Goal: Transaction & Acquisition: Purchase product/service

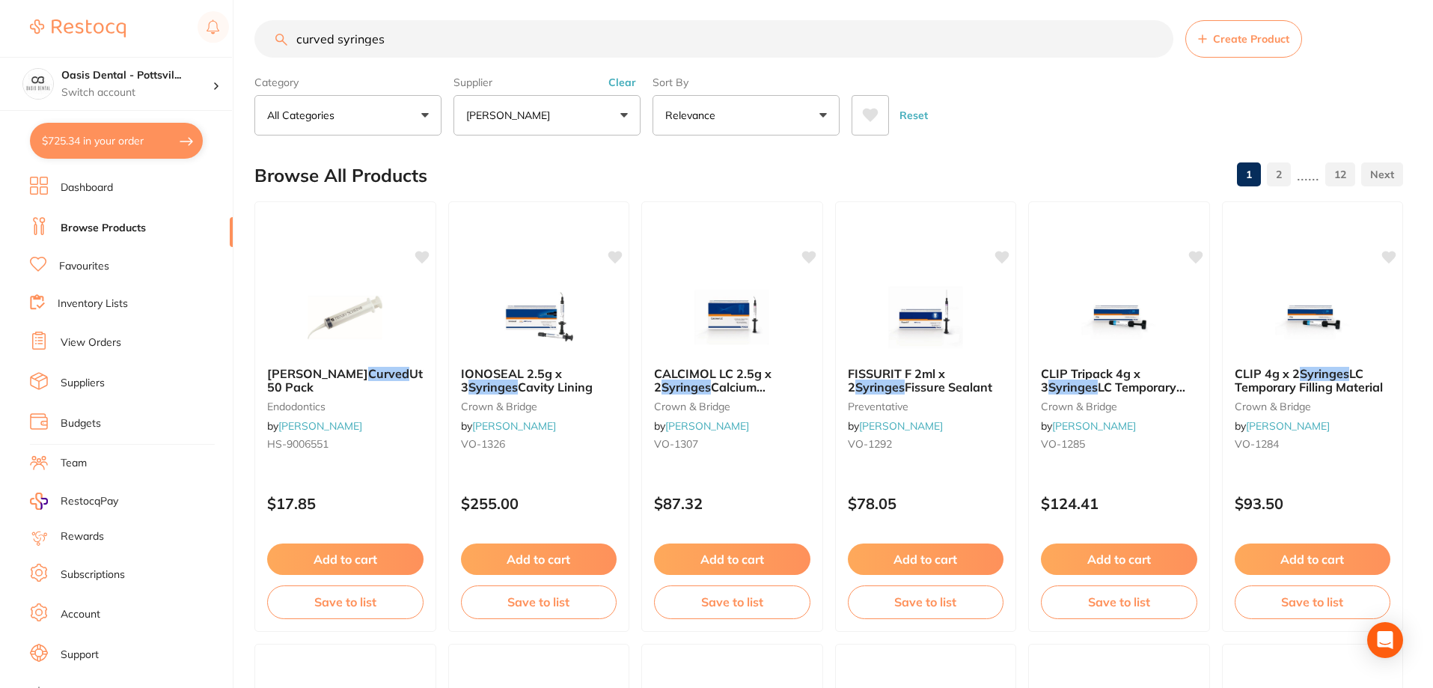
scroll to position [374, 0]
click at [108, 305] on link "Inventory Lists" at bounding box center [93, 303] width 70 height 15
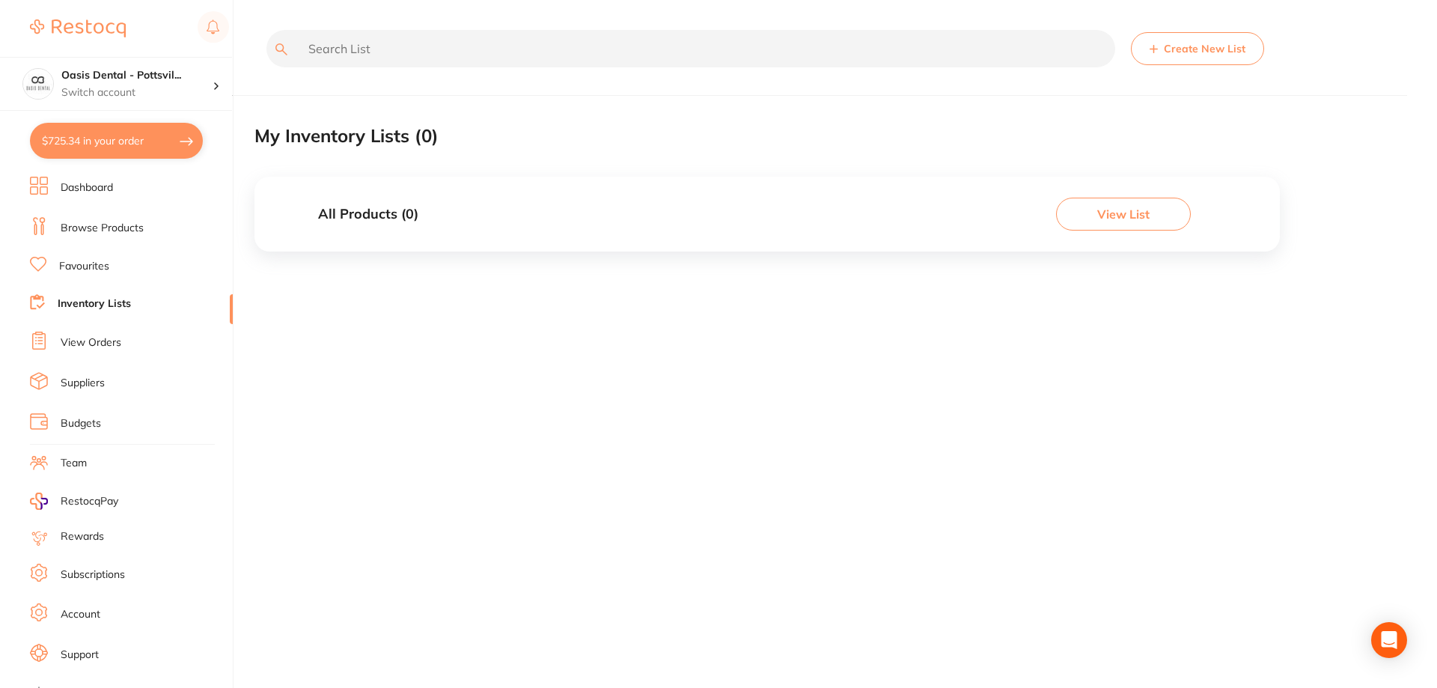
click at [104, 263] on link "Favourites" at bounding box center [84, 266] width 50 height 15
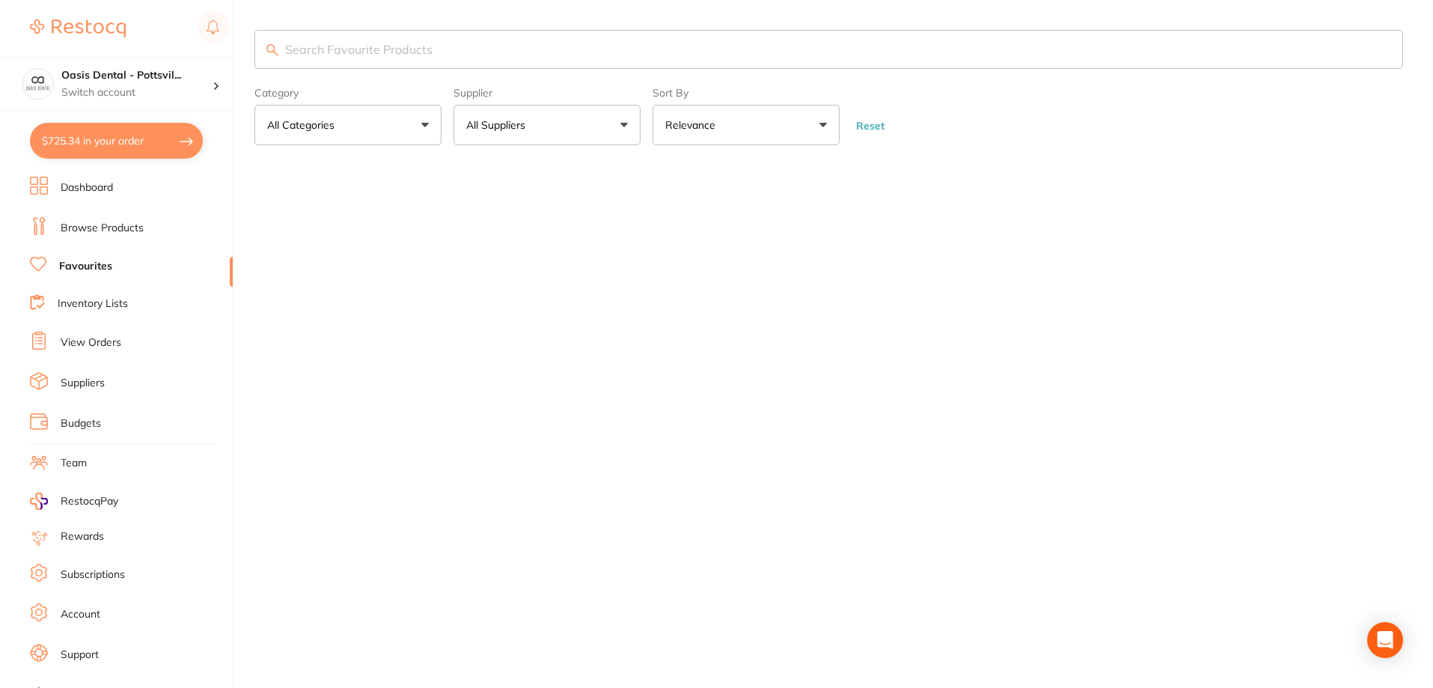
click at [346, 41] on input "search" at bounding box center [828, 49] width 1149 height 39
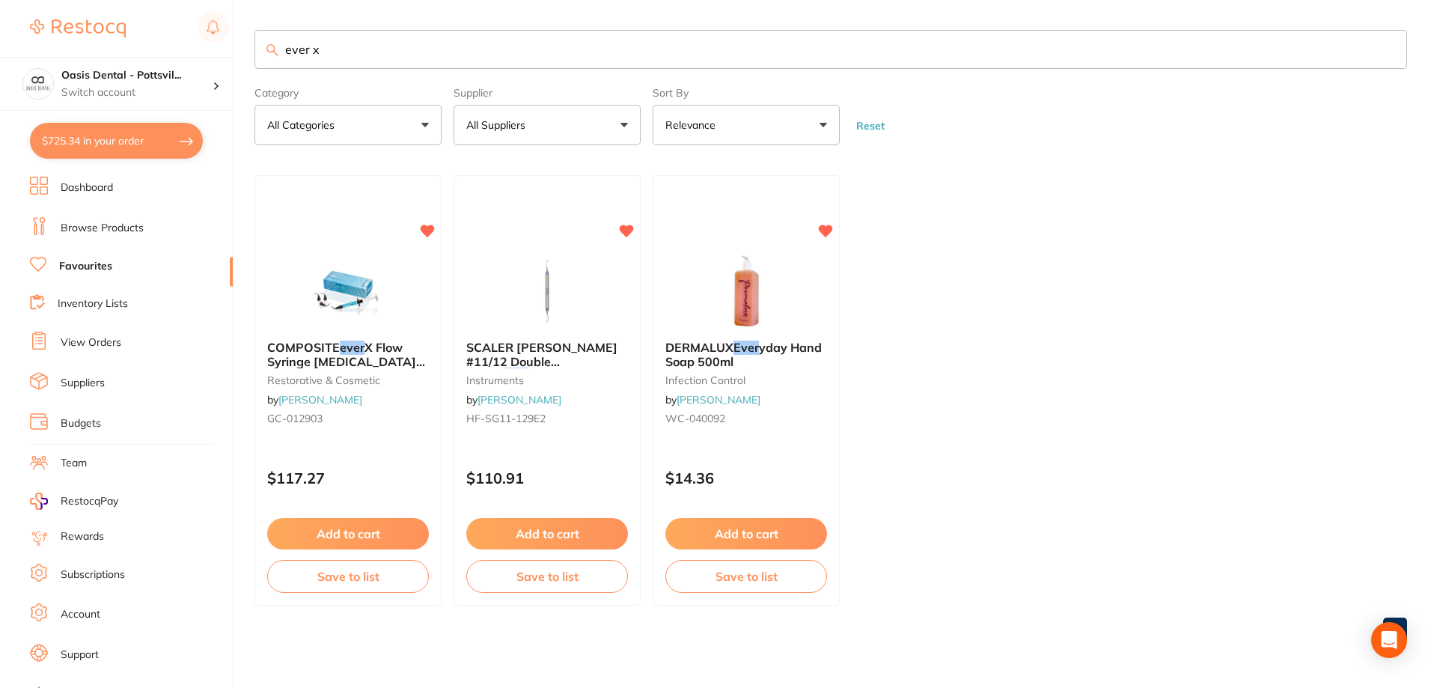
type input "ever x"
click at [402, 422] on small "GC-012903" at bounding box center [348, 418] width 162 height 12
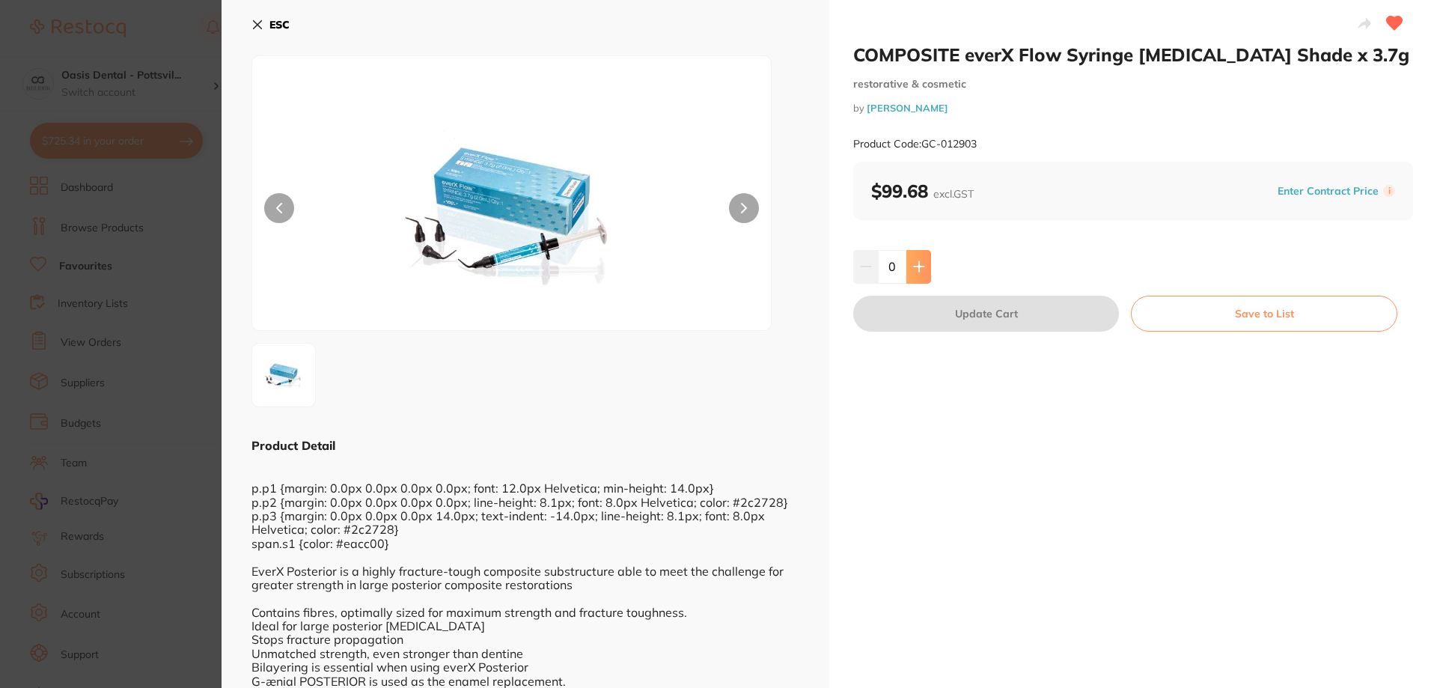
click at [925, 265] on button at bounding box center [918, 266] width 25 height 33
type input "1"
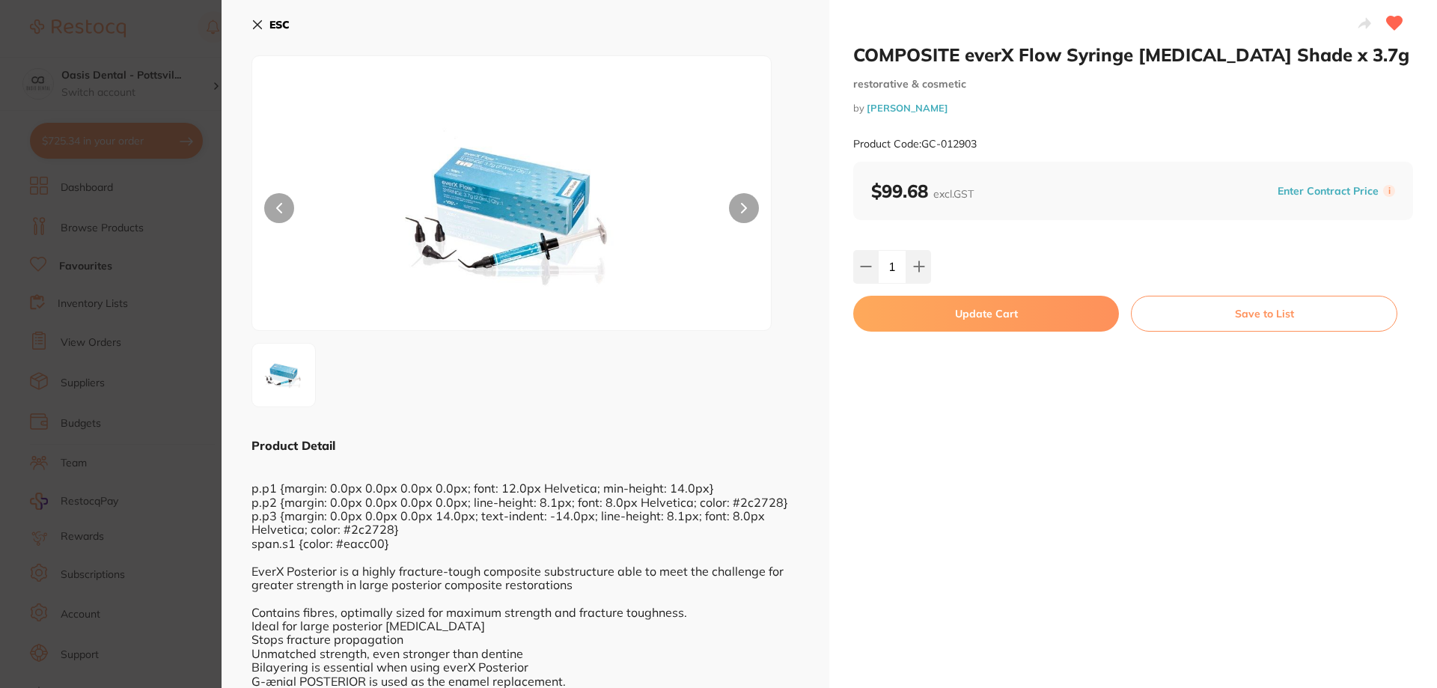
click at [966, 321] on button "Update Cart" at bounding box center [986, 314] width 266 height 36
checkbox input "false"
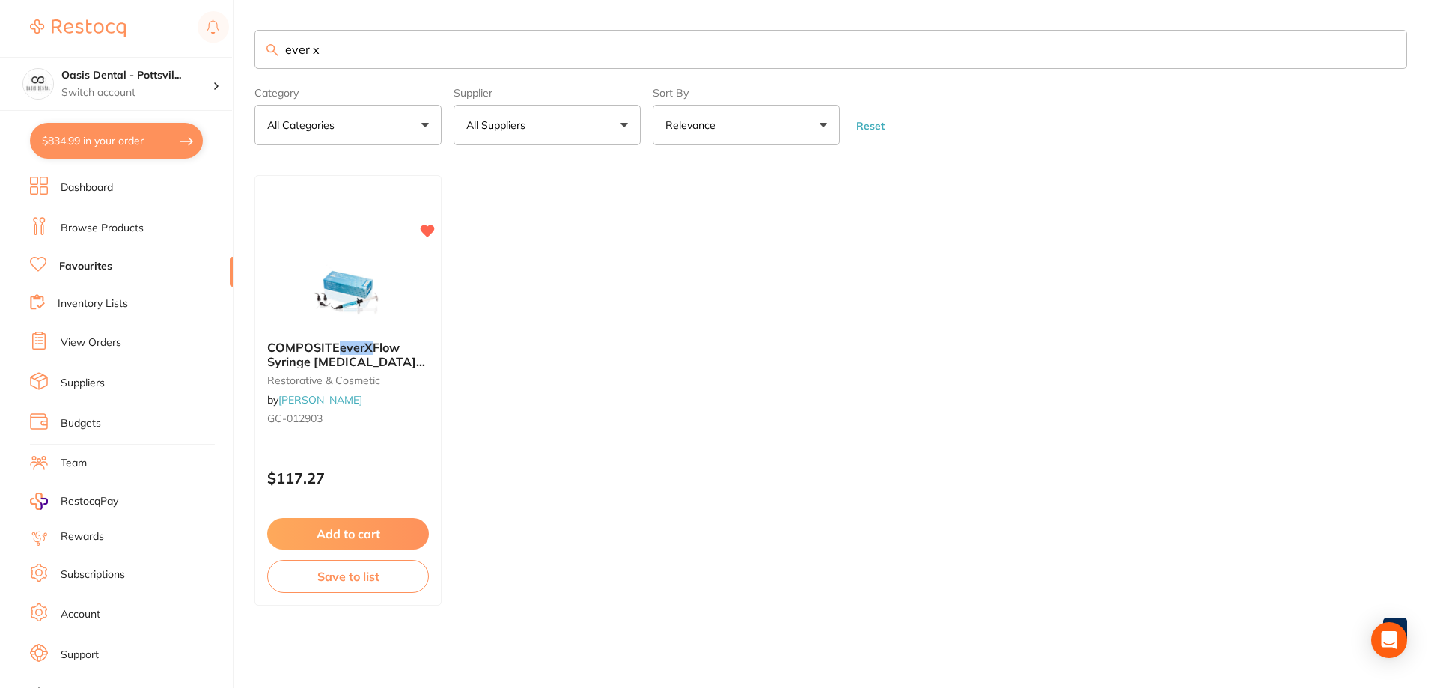
drag, startPoint x: 293, startPoint y: 46, endPoint x: 549, endPoint y: 73, distance: 257.4
click at [547, 72] on section "ever x Category All Categories All Categories restorative & cosmetic Clear Cate…" at bounding box center [830, 87] width 1153 height 115
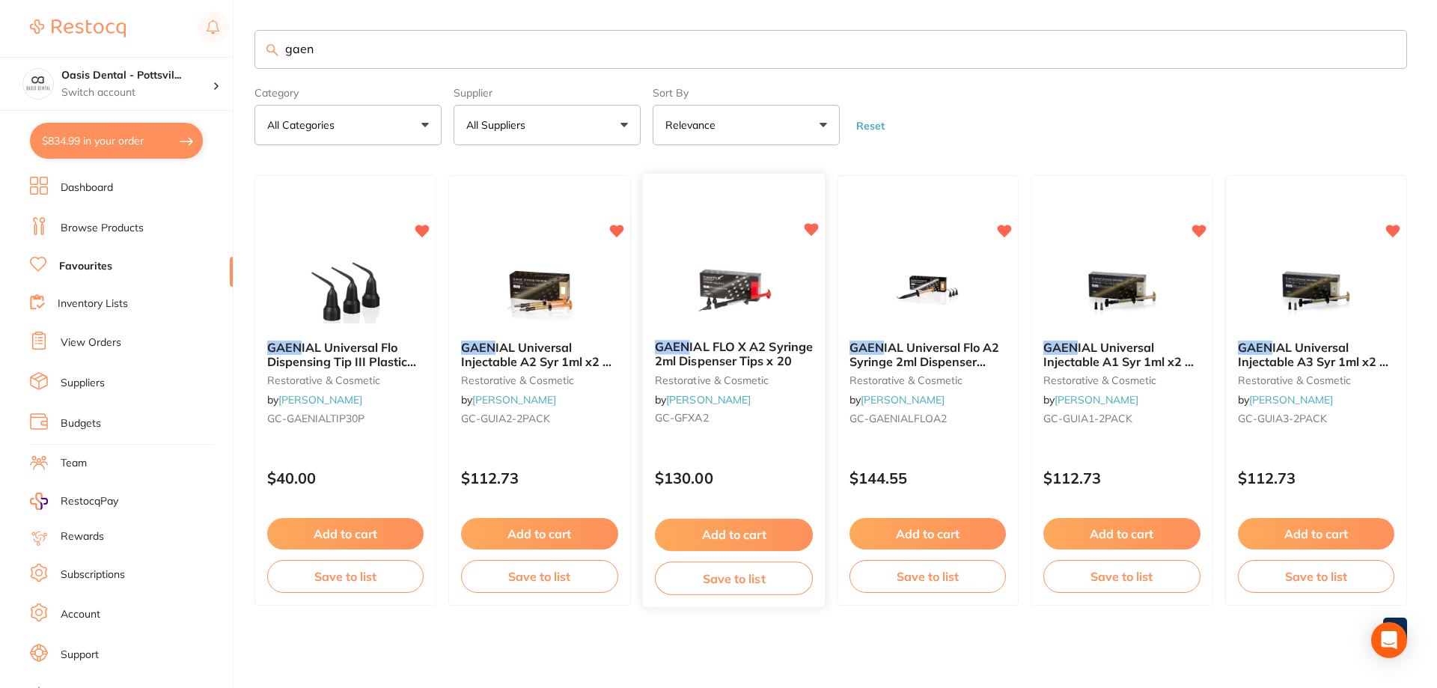
type input "gaen"
click at [772, 427] on div "GAEN IAL FLO X A2 Syringe 2ml Dispenser Tips x 20 restorative & cosmetic by [PE…" at bounding box center [733, 386] width 183 height 115
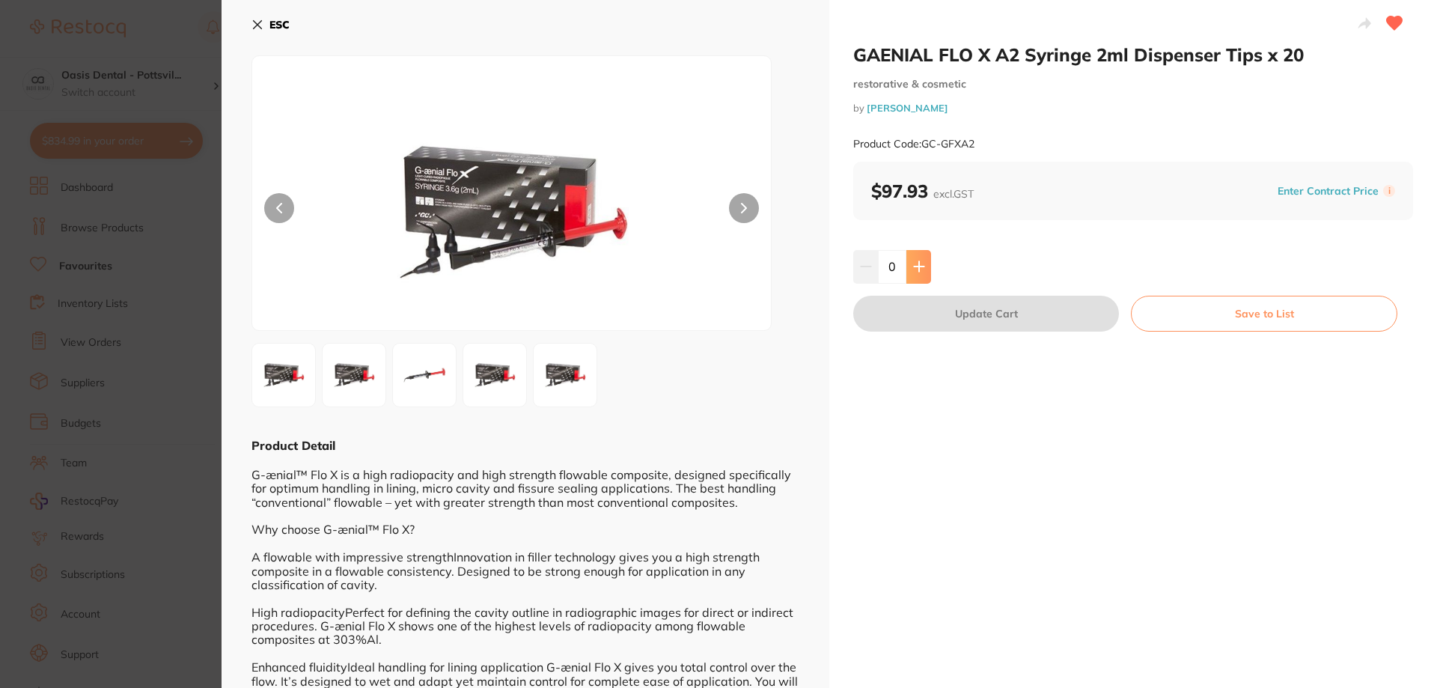
click at [921, 263] on icon at bounding box center [919, 266] width 12 height 12
type input "1"
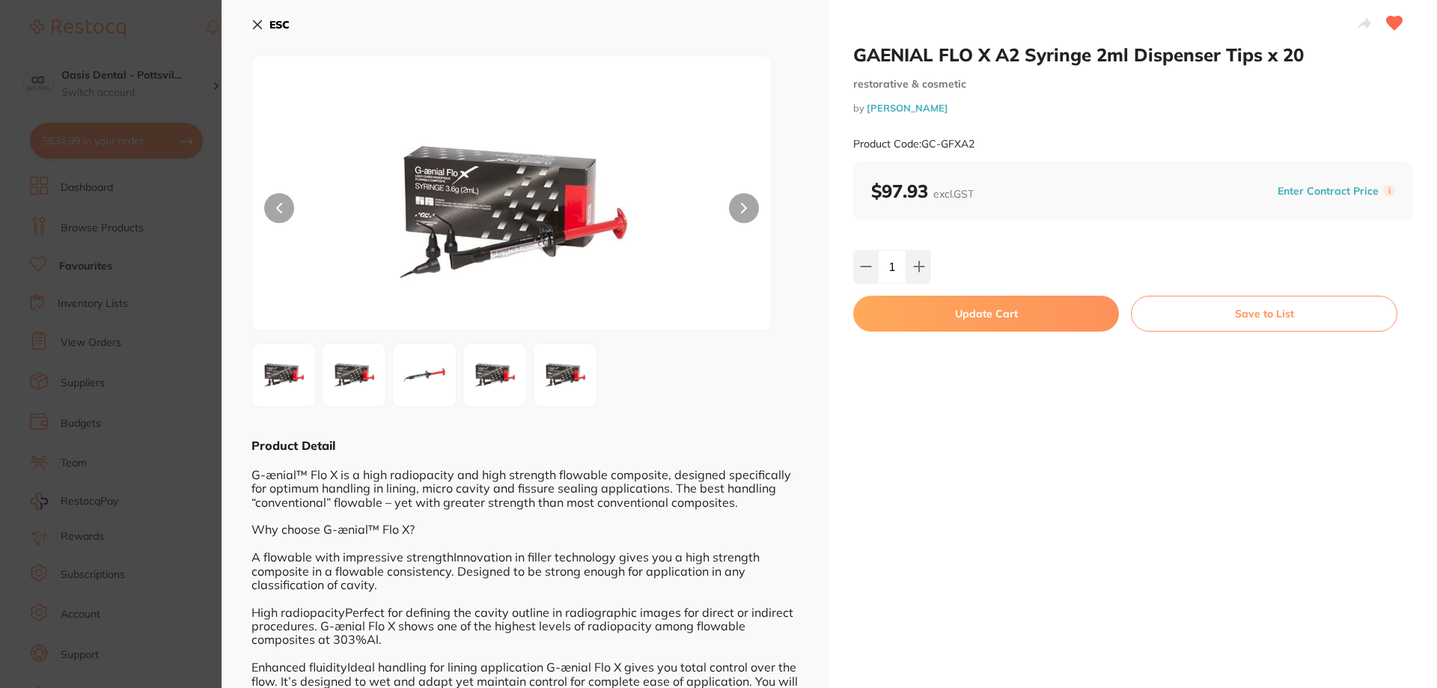
click at [998, 319] on button "Update Cart" at bounding box center [986, 314] width 266 height 36
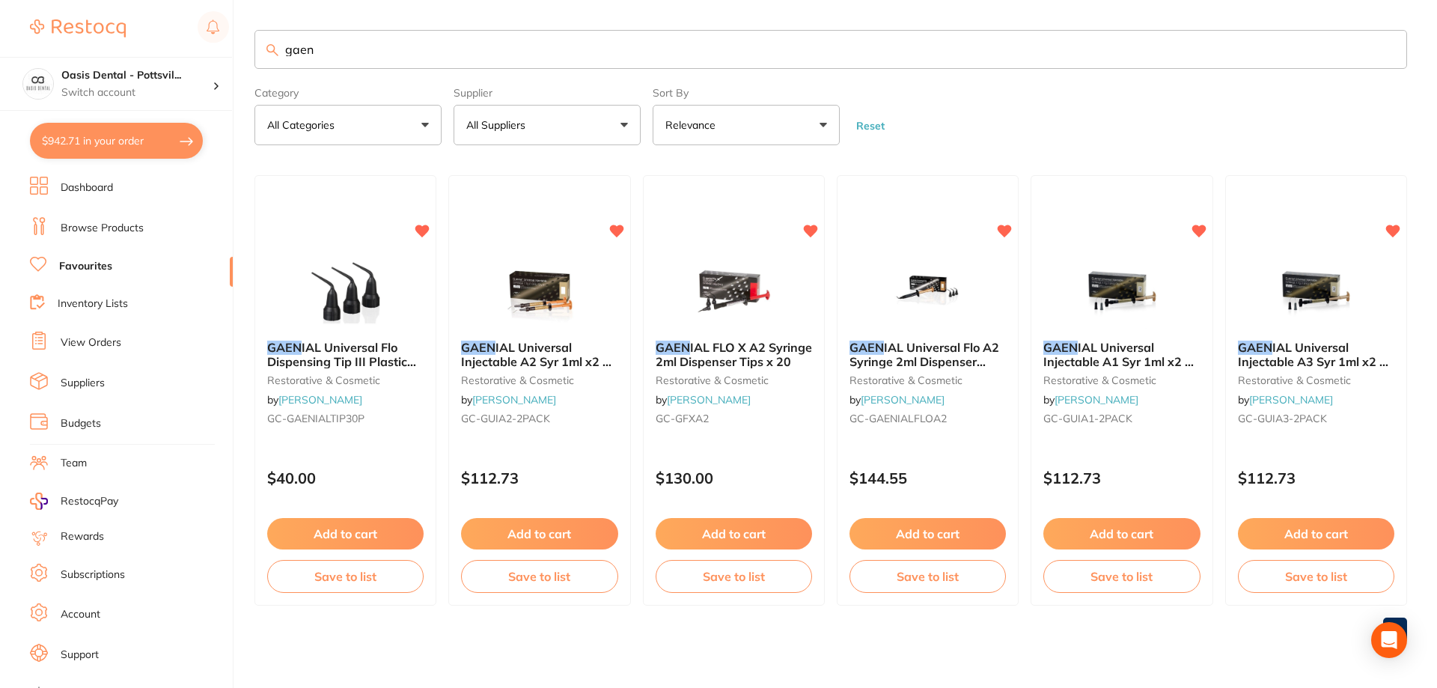
drag, startPoint x: 287, startPoint y: 49, endPoint x: 382, endPoint y: 64, distance: 97.1
click at [382, 64] on input "gaen" at bounding box center [830, 49] width 1153 height 39
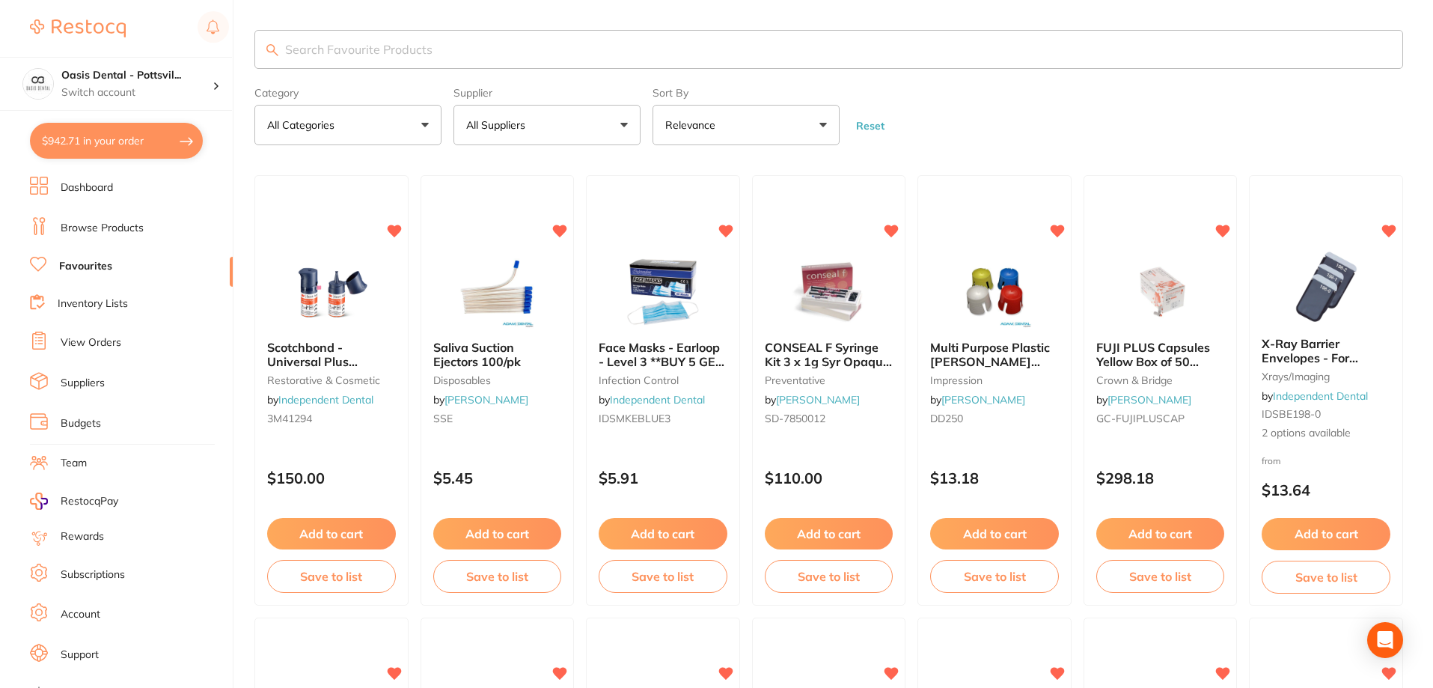
drag, startPoint x: 101, startPoint y: 228, endPoint x: 243, endPoint y: 121, distance: 177.5
click at [103, 229] on link "Browse Products" at bounding box center [102, 228] width 83 height 15
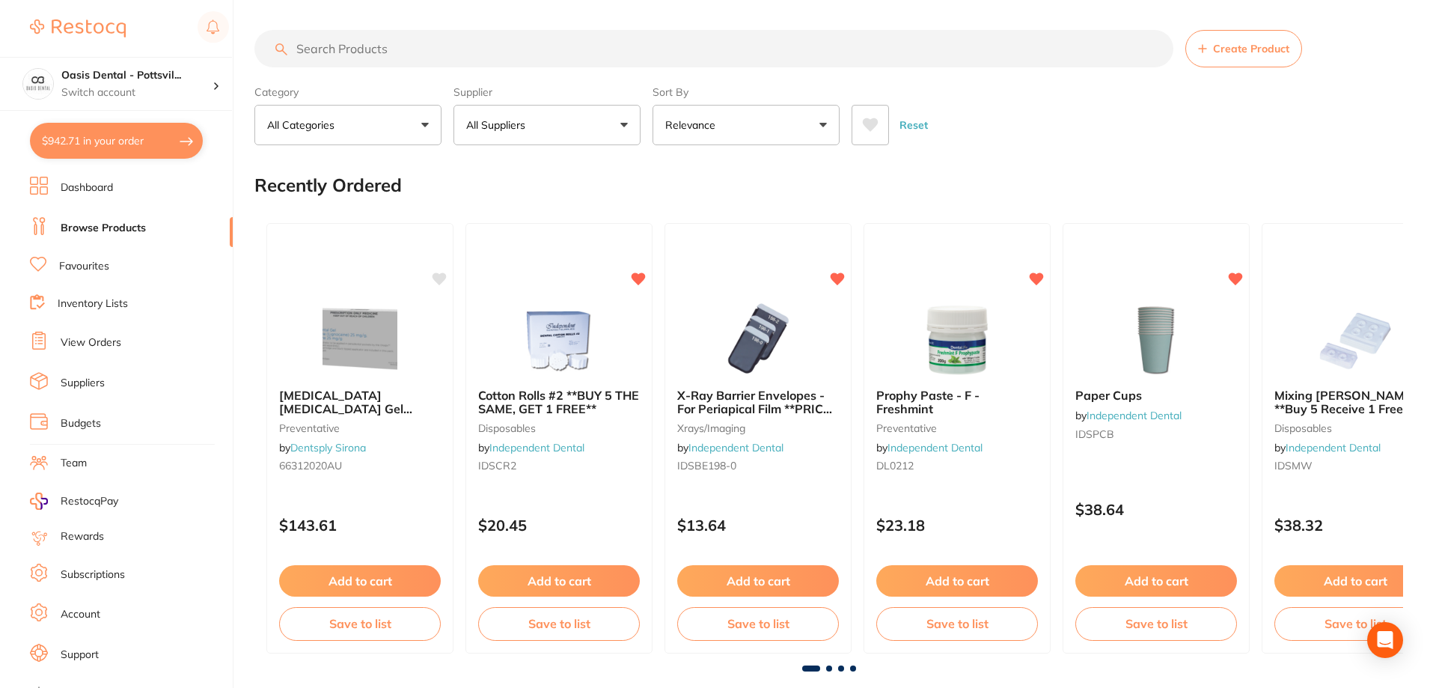
paste input "Impl-Kit PD 120111-1E Box of 5"
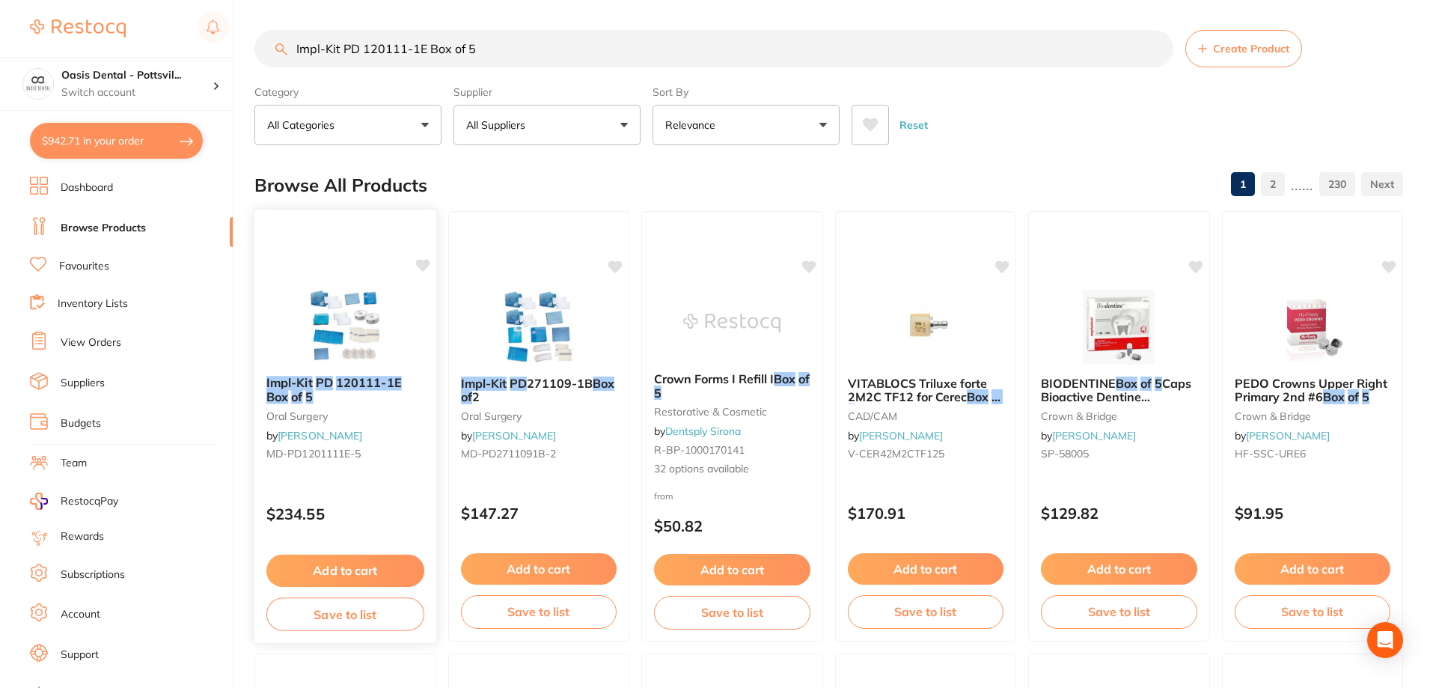
type input "Impl-Kit PD 120111-1E Box of 5"
click at [427, 263] on icon at bounding box center [422, 265] width 14 height 13
click at [357, 577] on button "Add to cart" at bounding box center [345, 571] width 158 height 32
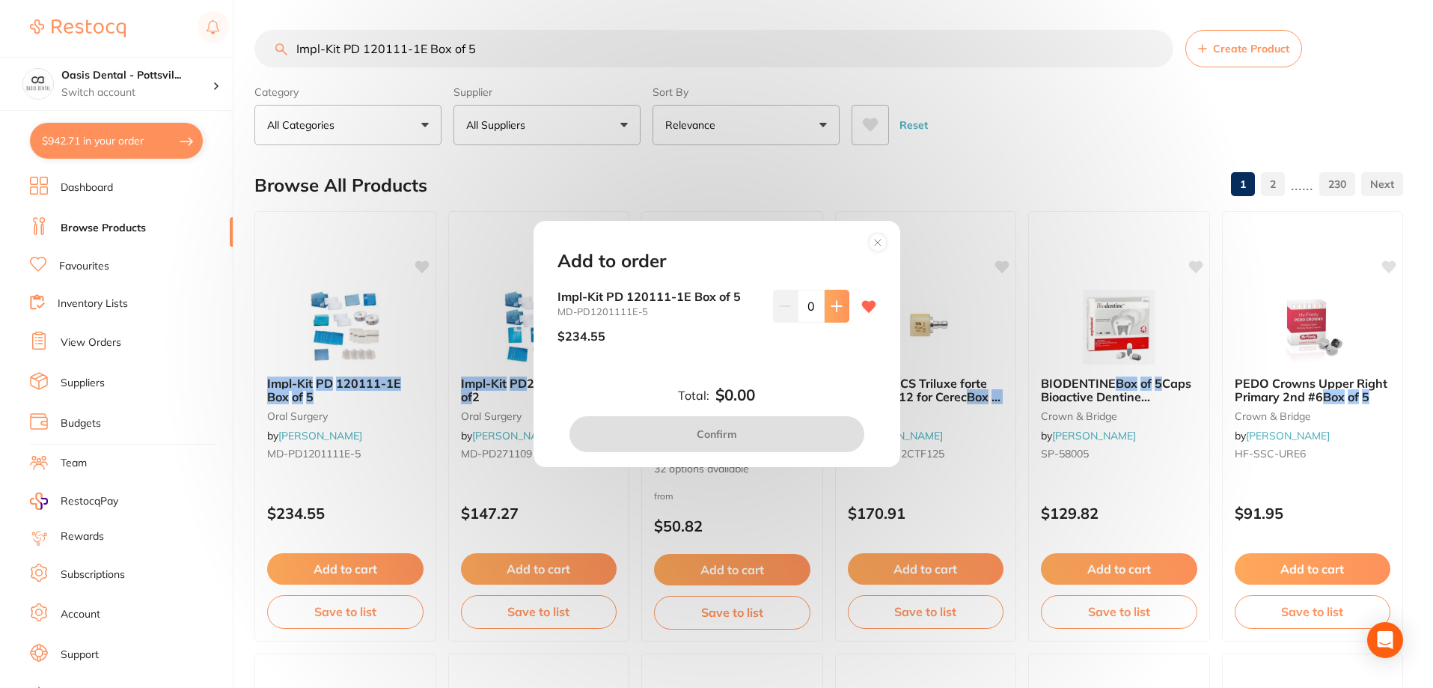
click at [840, 308] on button at bounding box center [837, 306] width 25 height 33
type input "1"
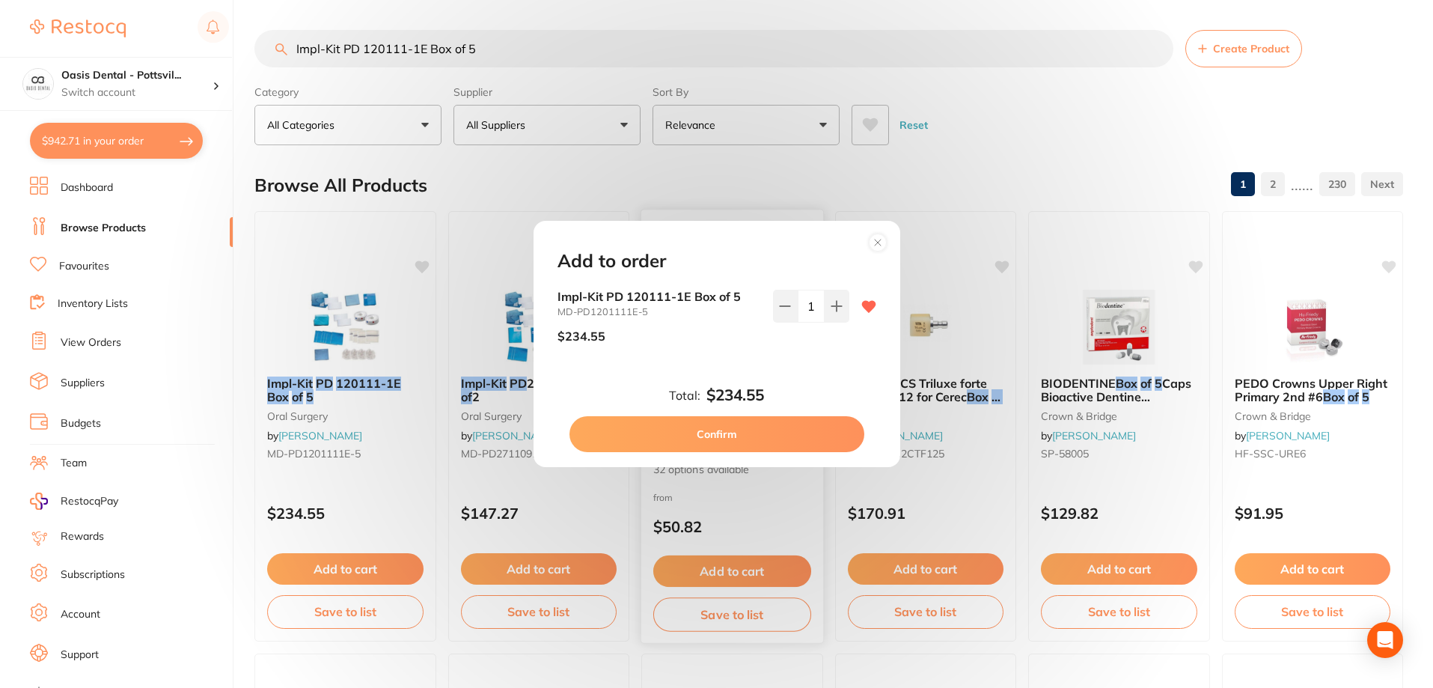
click at [727, 433] on button "Confirm" at bounding box center [717, 434] width 295 height 36
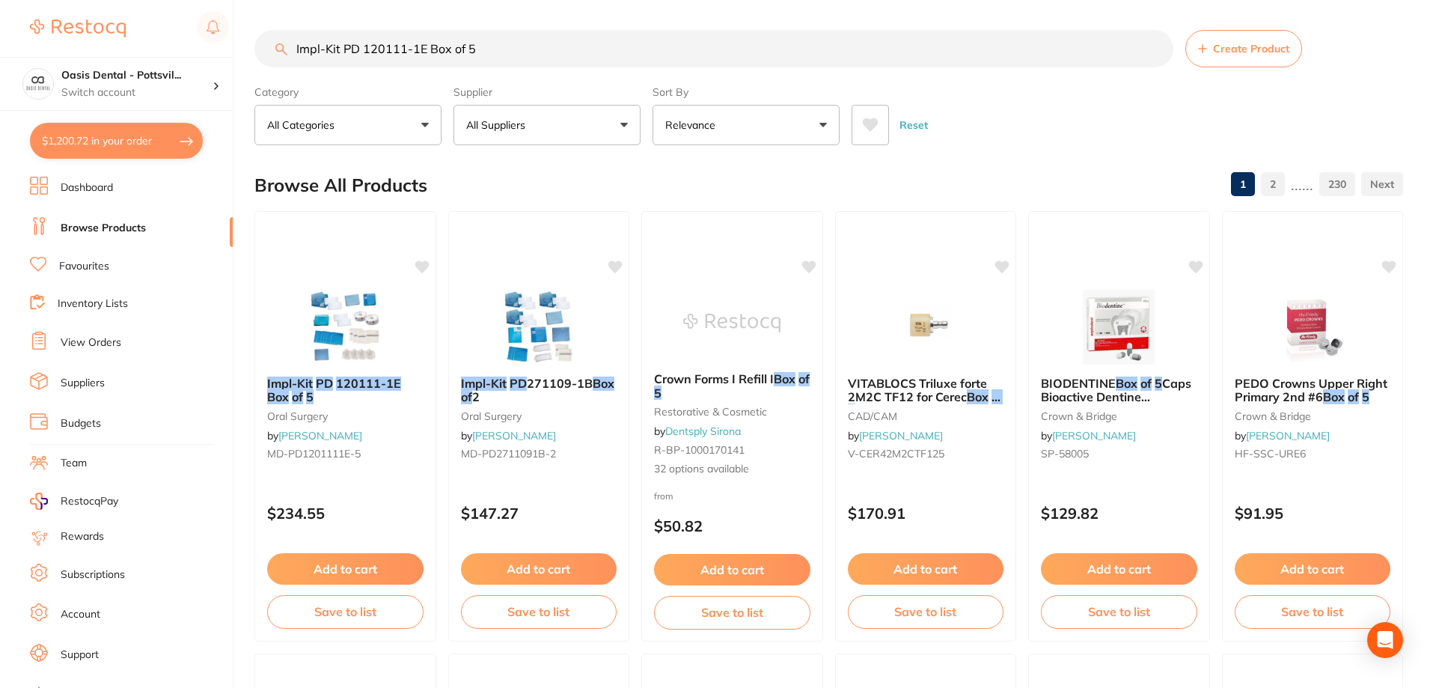
click at [93, 264] on link "Favourites" at bounding box center [84, 266] width 50 height 15
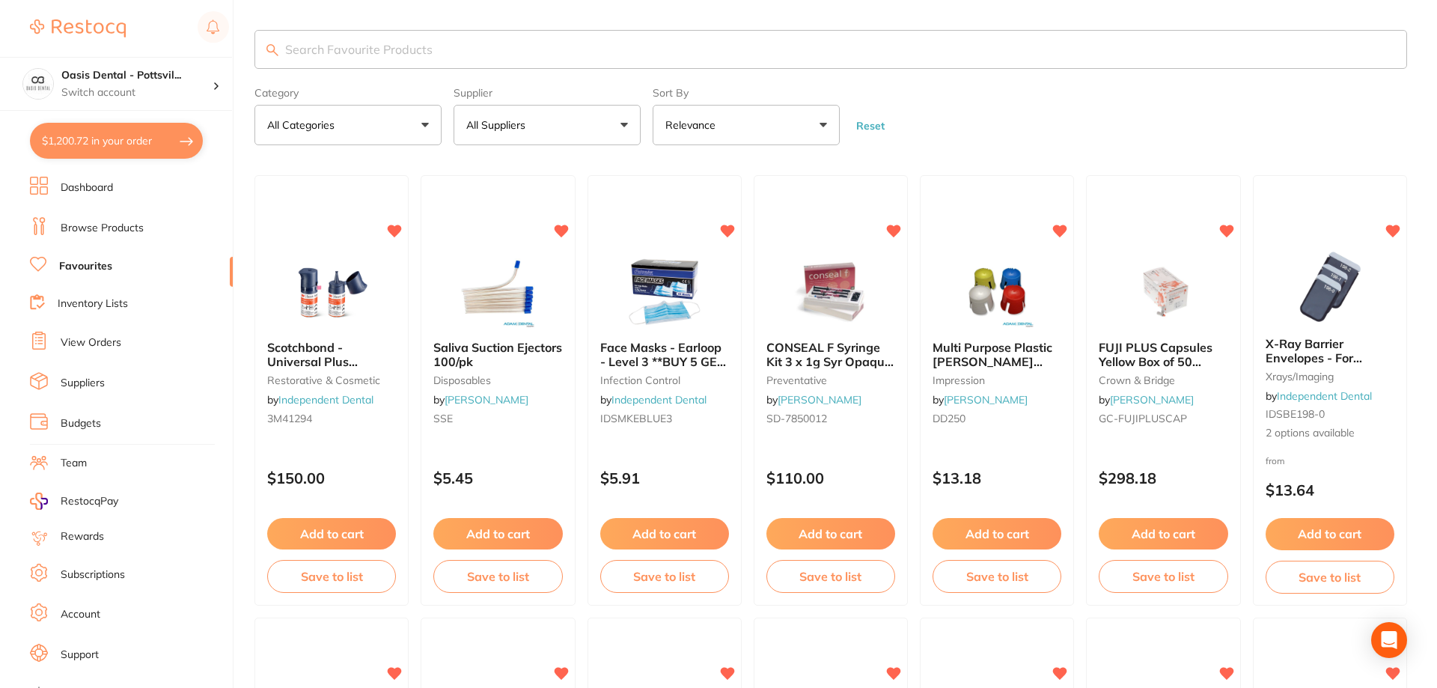
click at [340, 53] on input "search" at bounding box center [830, 49] width 1153 height 39
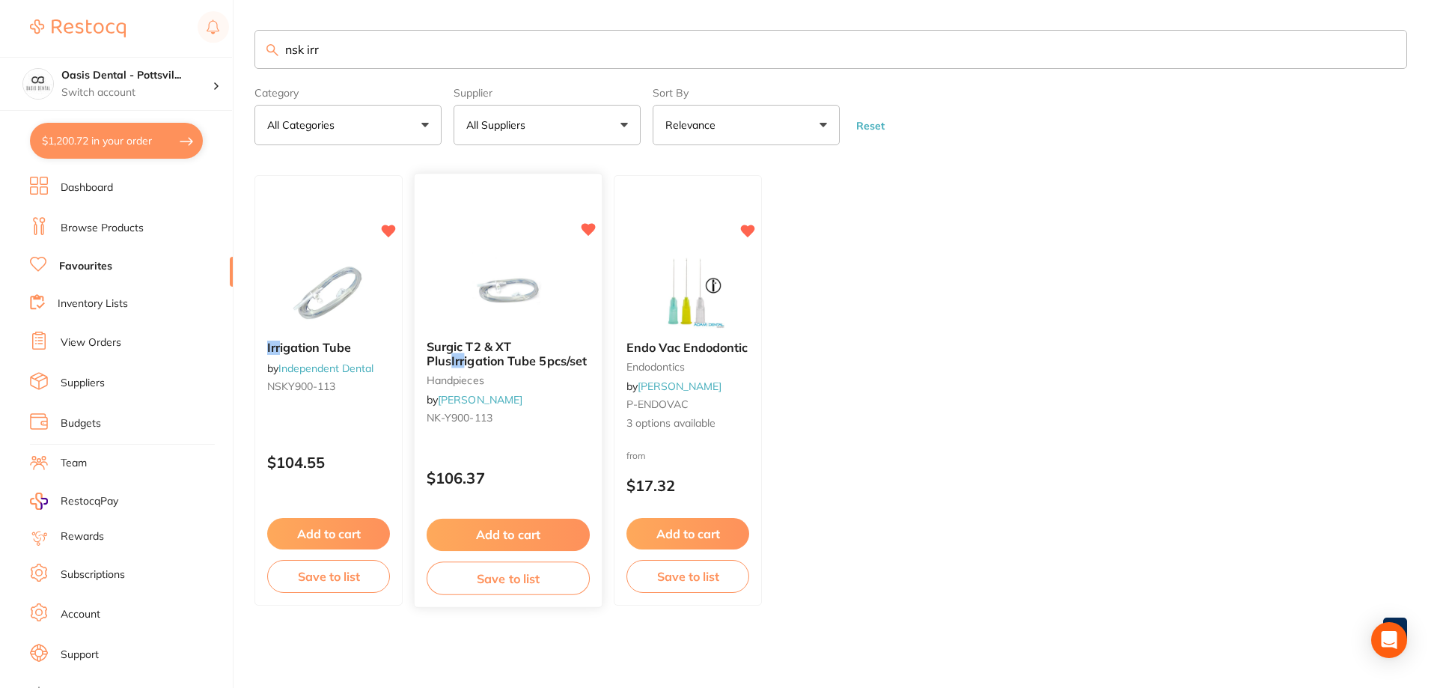
type input "nsk irr"
click at [531, 534] on button "Add to cart" at bounding box center [508, 535] width 163 height 32
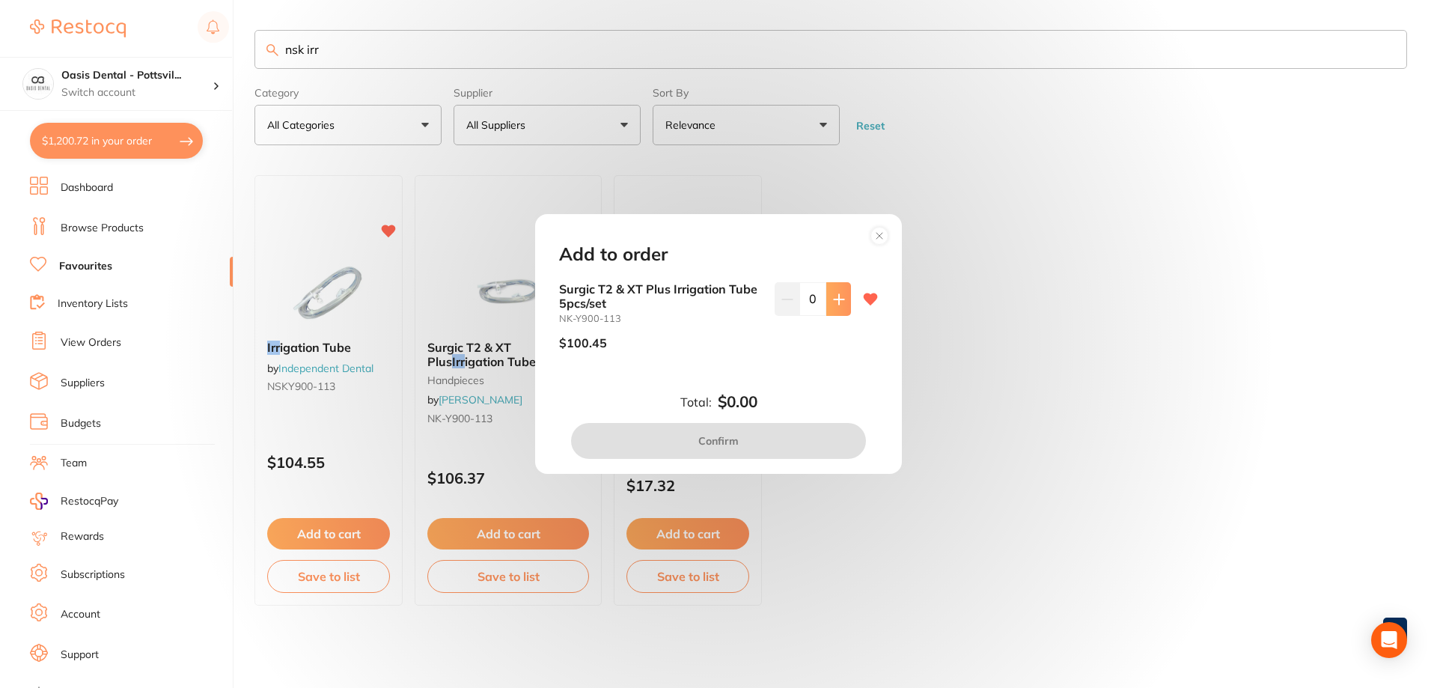
click at [839, 293] on icon at bounding box center [839, 299] width 12 height 12
type input "1"
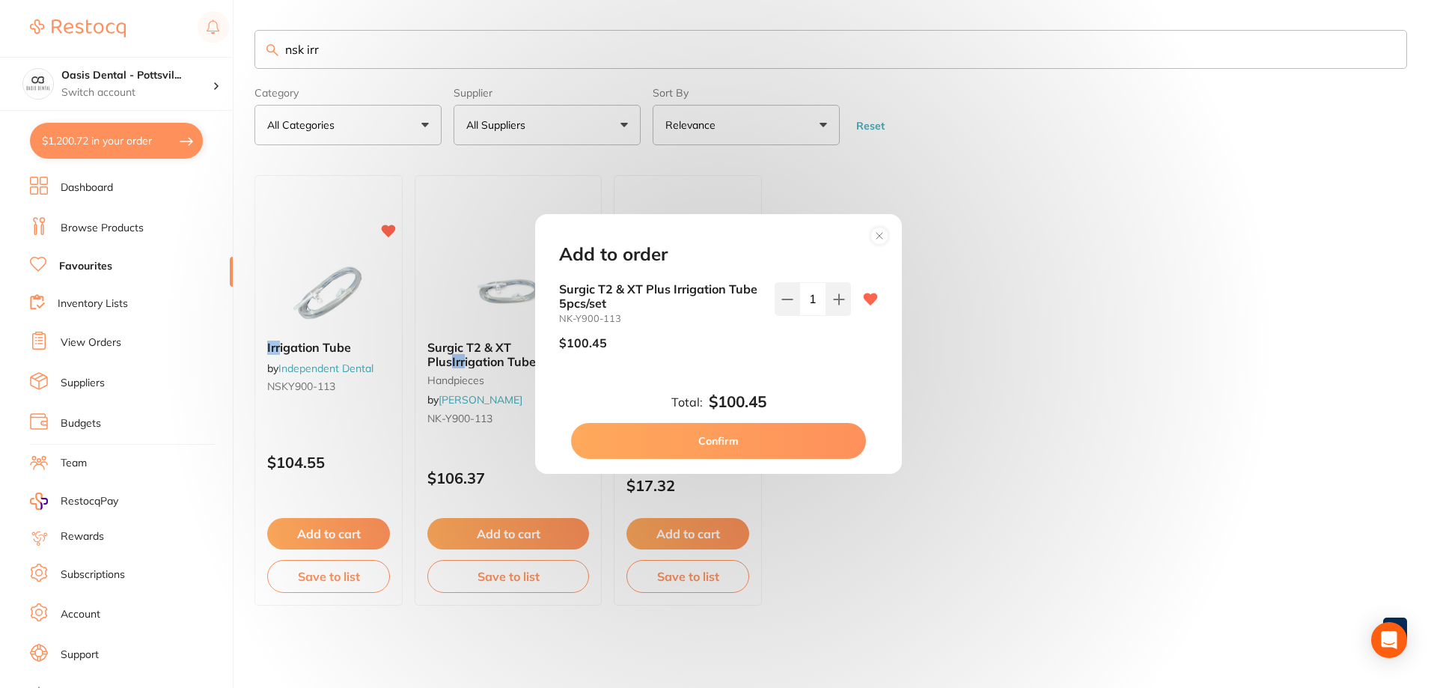
click at [724, 433] on button "Confirm" at bounding box center [718, 441] width 295 height 36
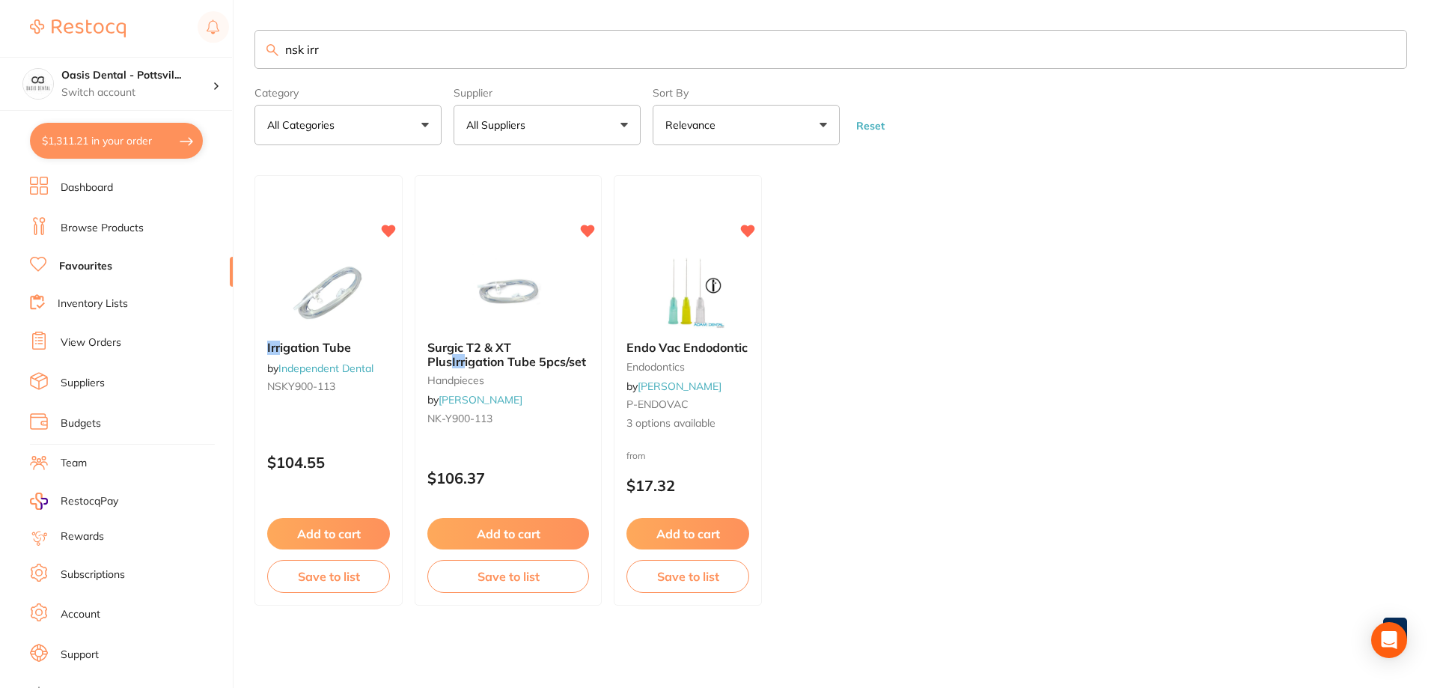
click at [284, 49] on input "nsk irr" at bounding box center [830, 49] width 1153 height 39
click at [97, 231] on link "Browse Products" at bounding box center [102, 228] width 83 height 15
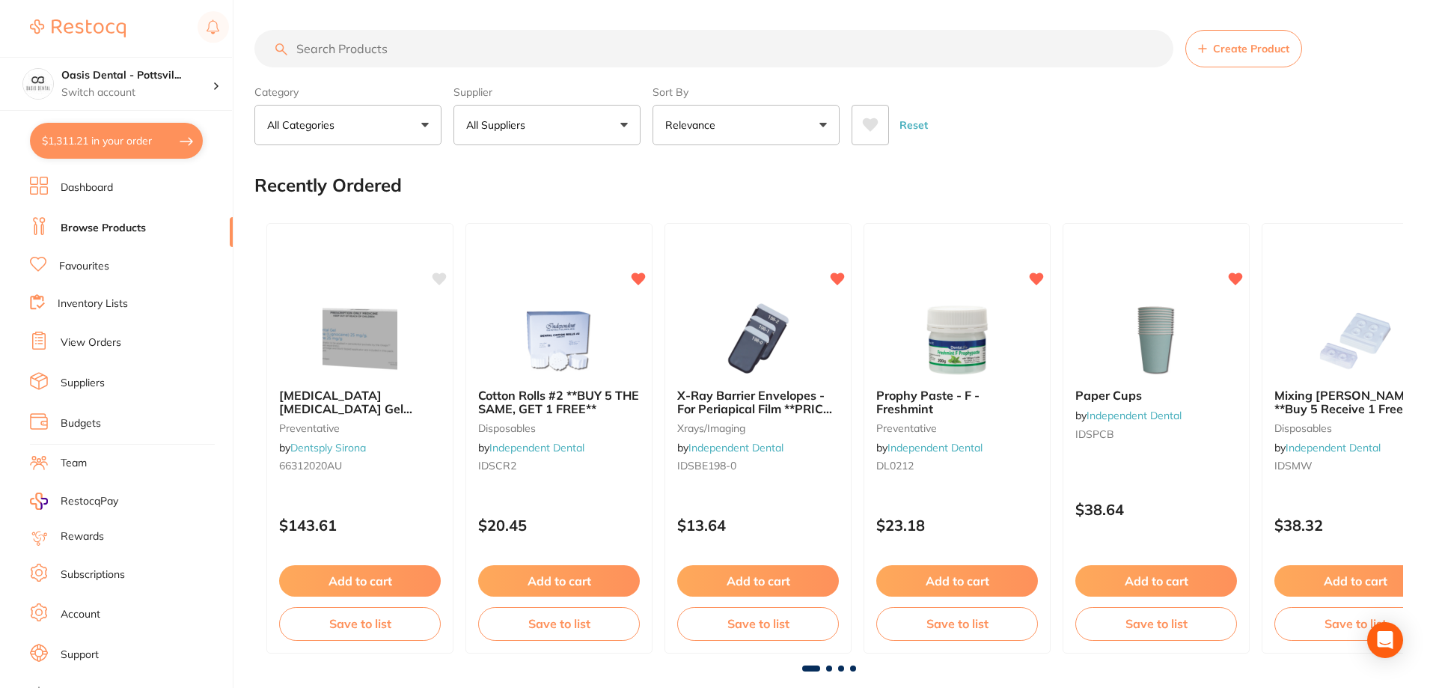
click at [327, 52] on input "search" at bounding box center [713, 48] width 919 height 37
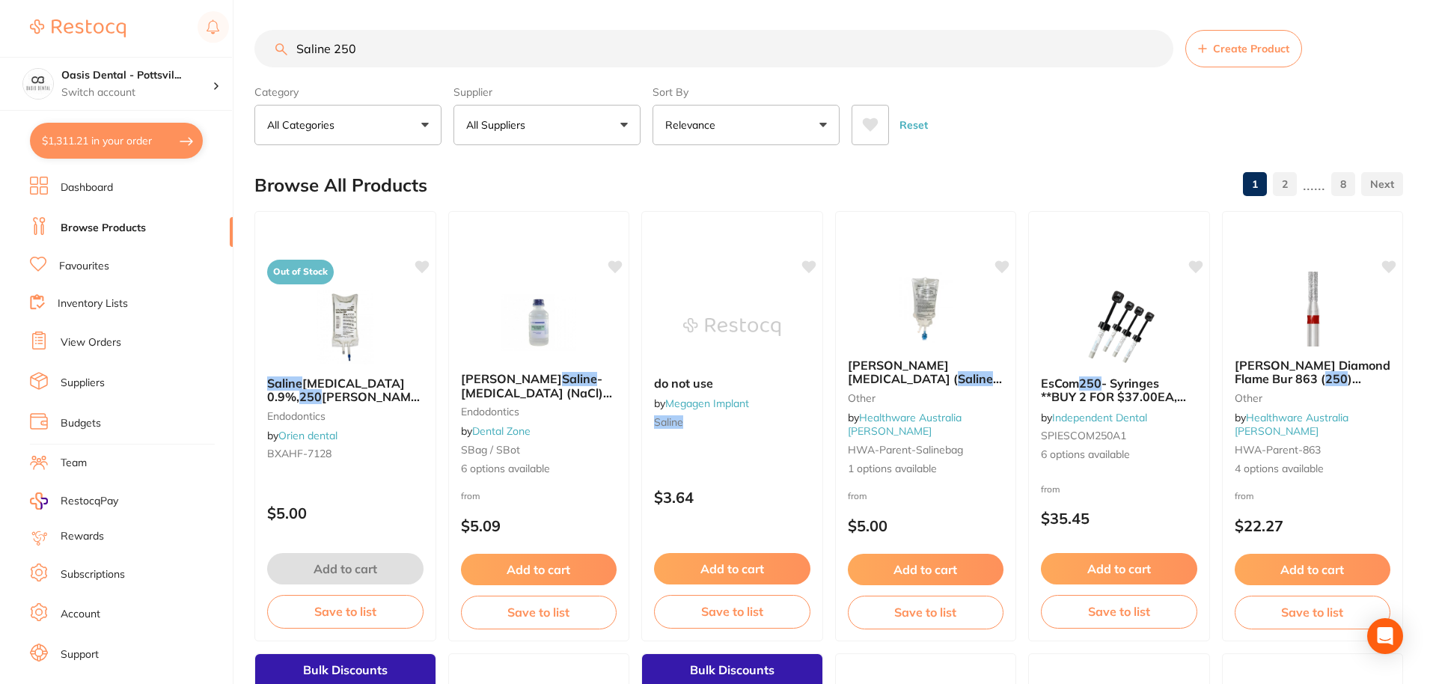
type input "Saline 250"
click at [625, 127] on button "All Suppliers" at bounding box center [547, 125] width 187 height 40
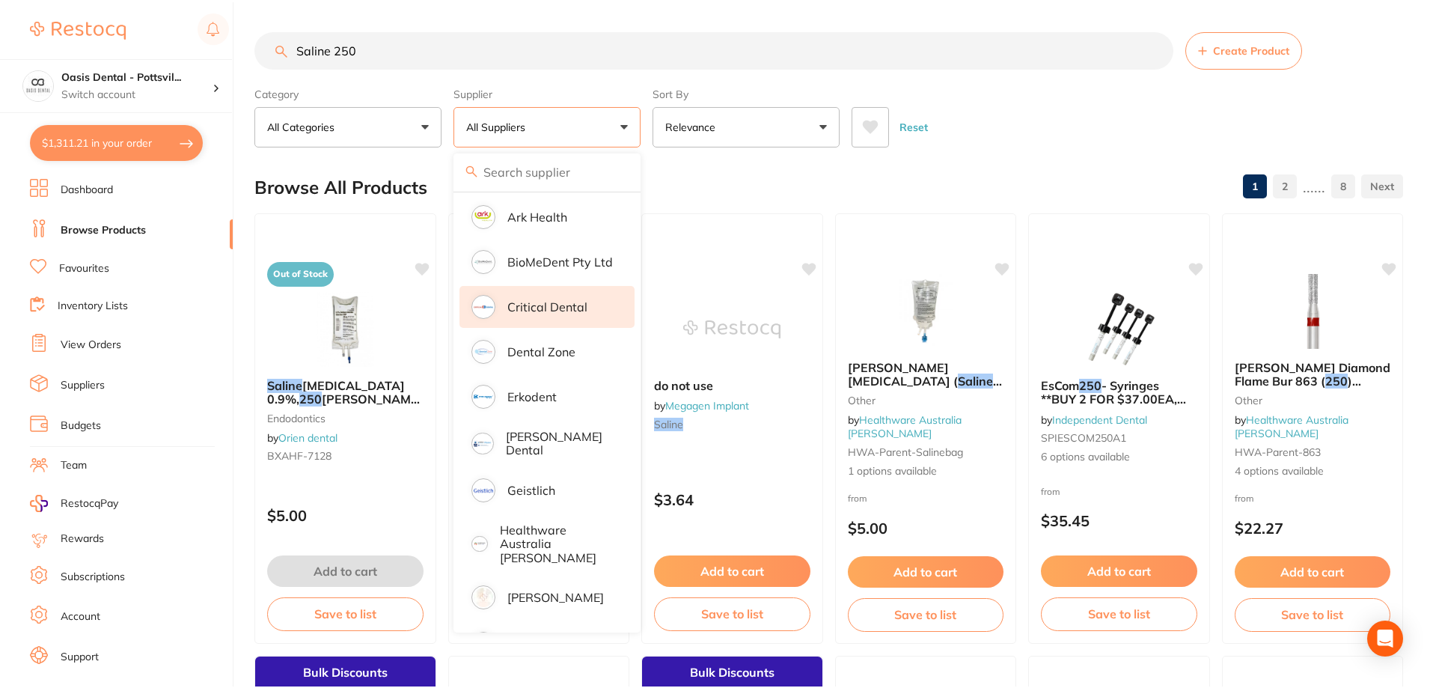
scroll to position [299, 0]
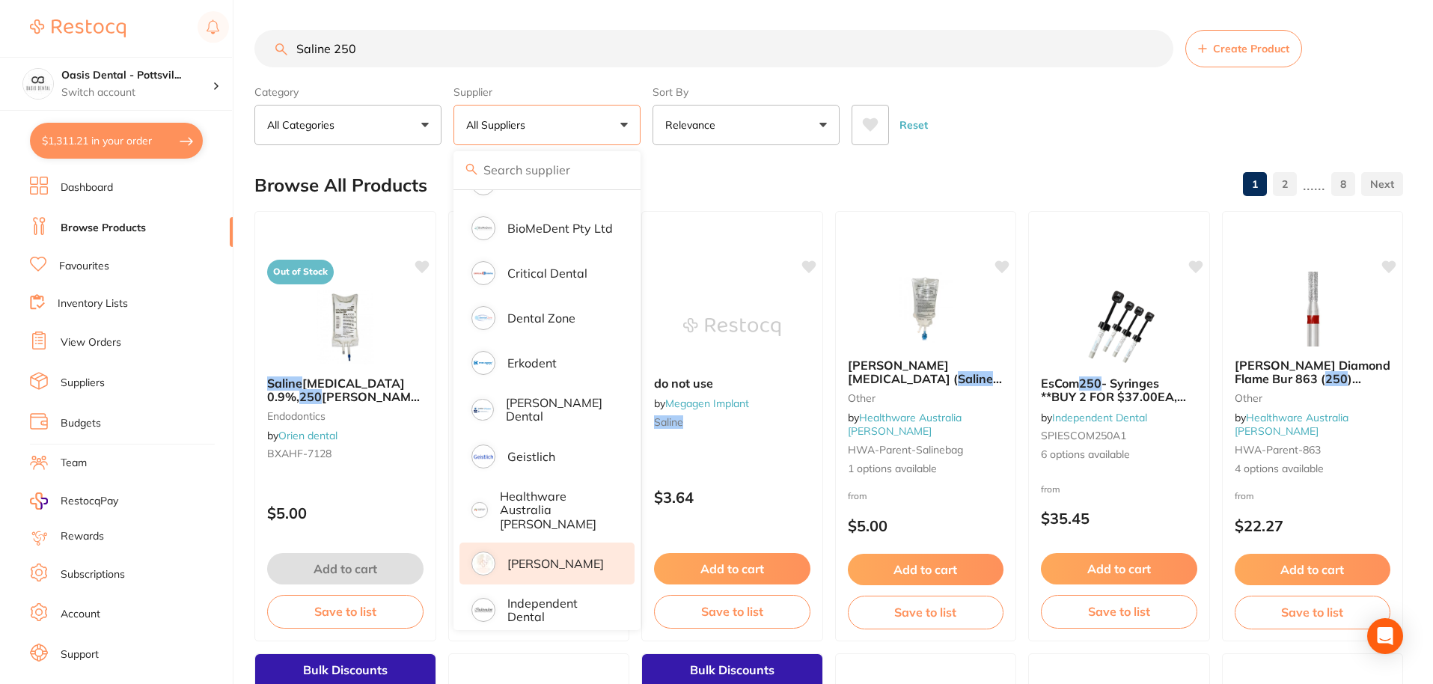
click at [539, 557] on p "[PERSON_NAME]" at bounding box center [555, 563] width 97 height 13
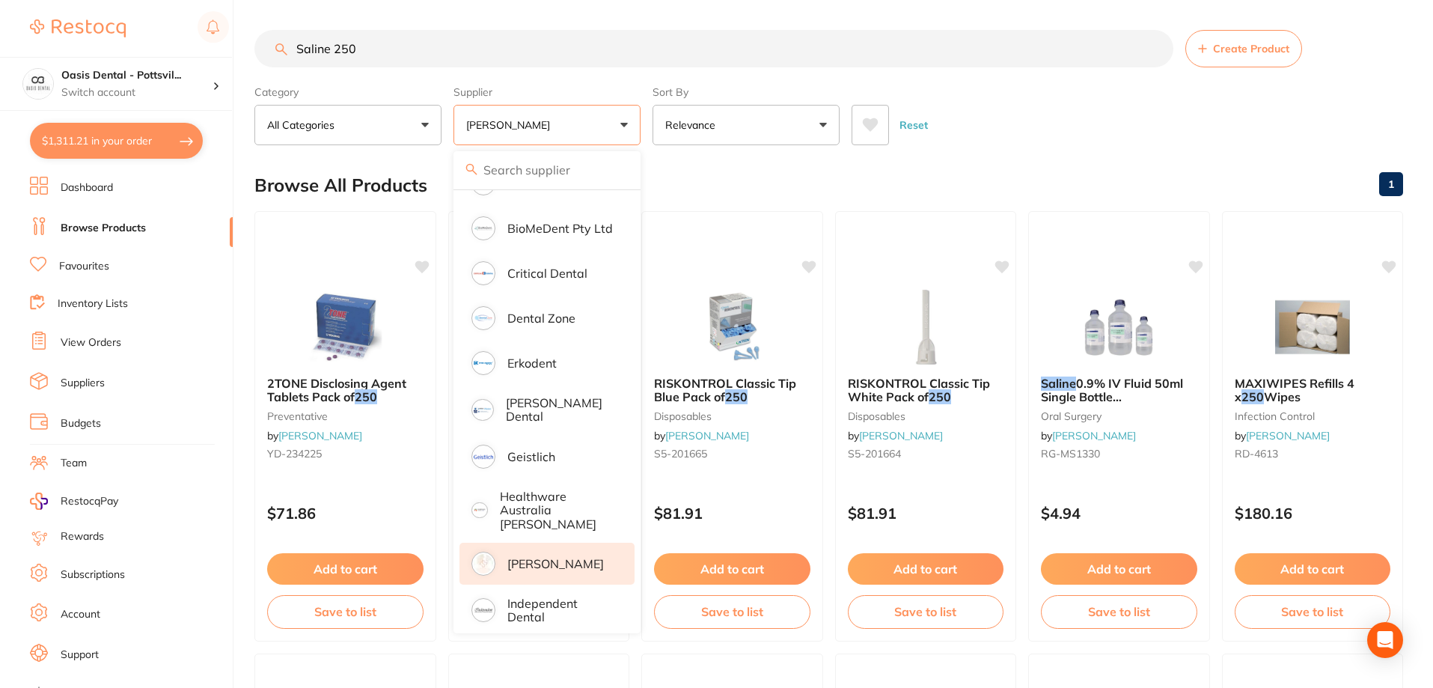
click at [852, 178] on div "Browse All Products 1" at bounding box center [828, 185] width 1149 height 50
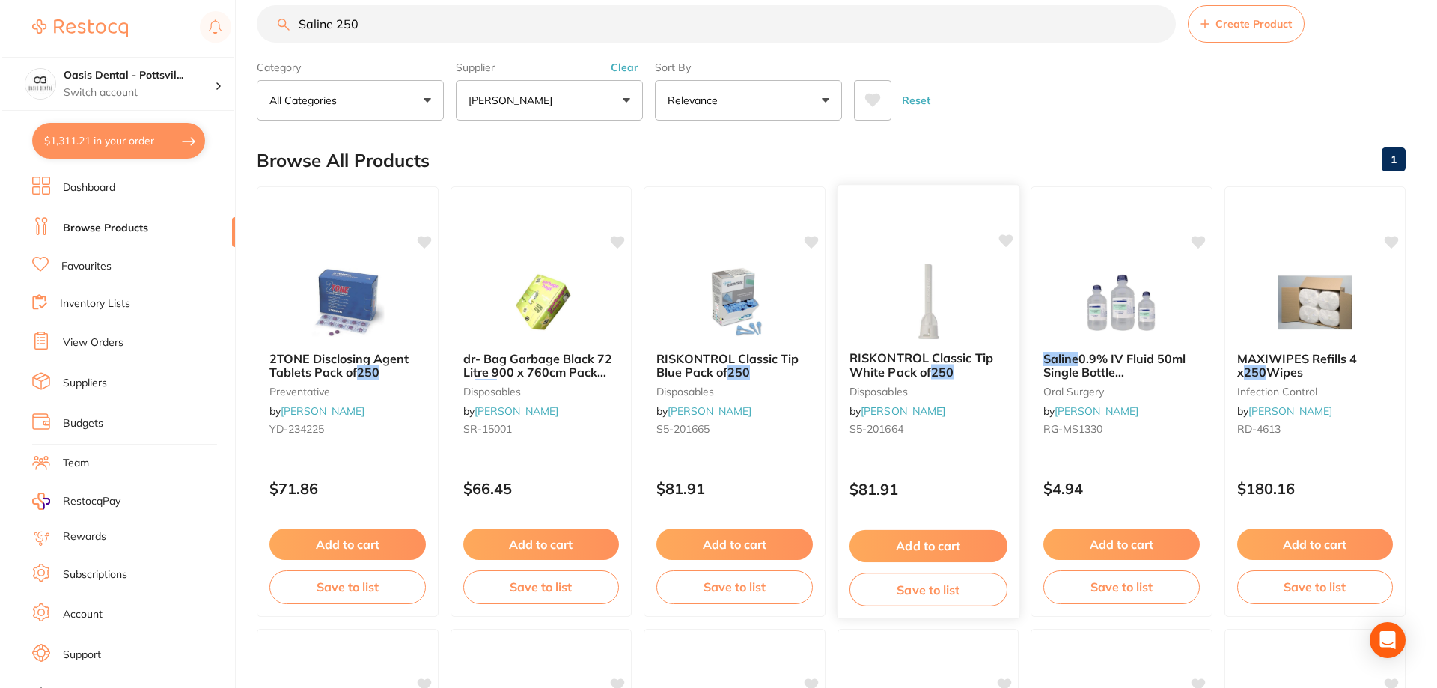
scroll to position [0, 0]
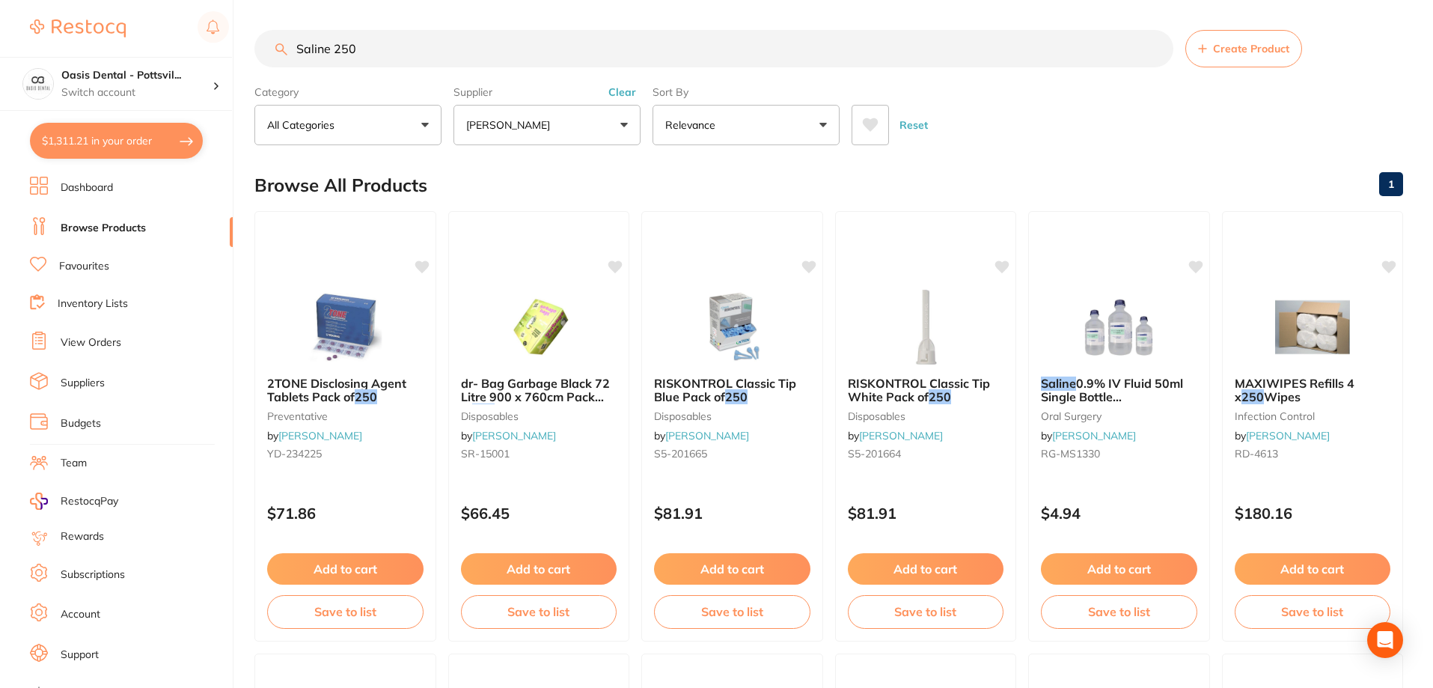
click at [125, 143] on button "$1,311.21 in your order" at bounding box center [116, 141] width 173 height 36
checkbox input "true"
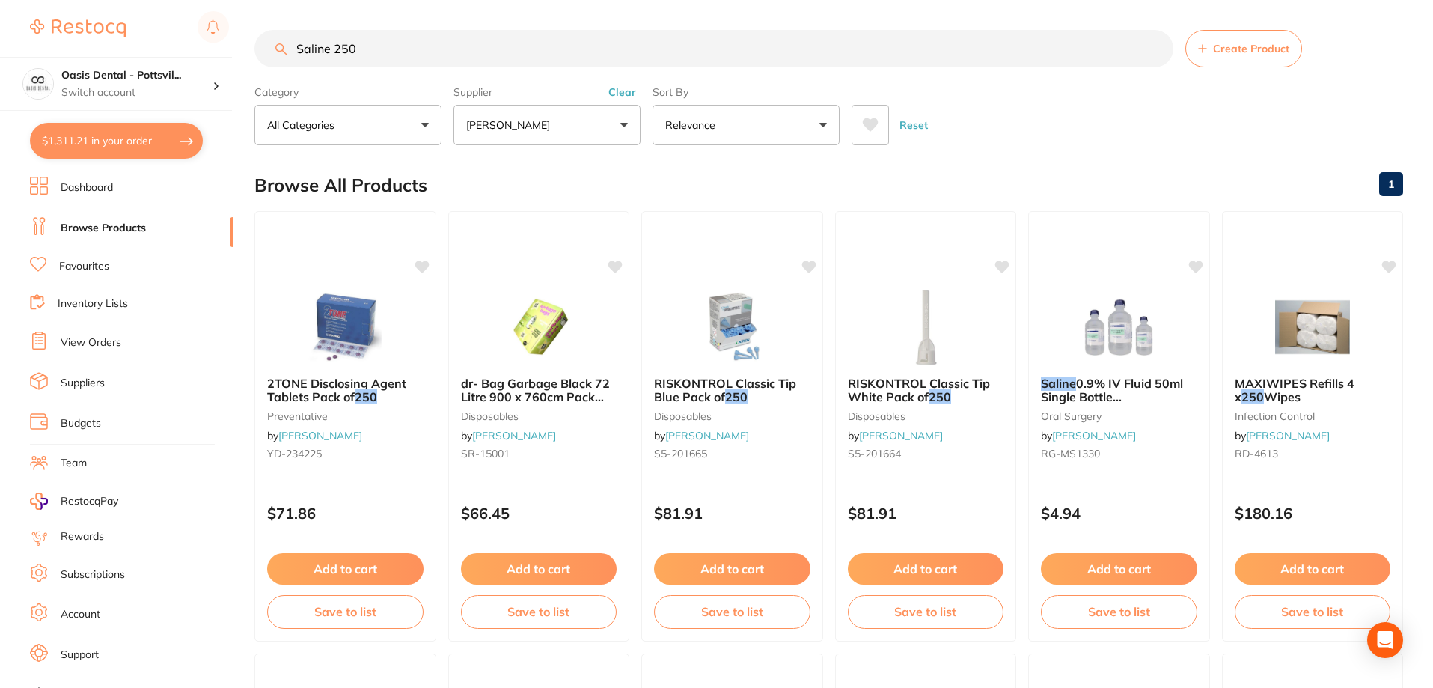
checkbox input "true"
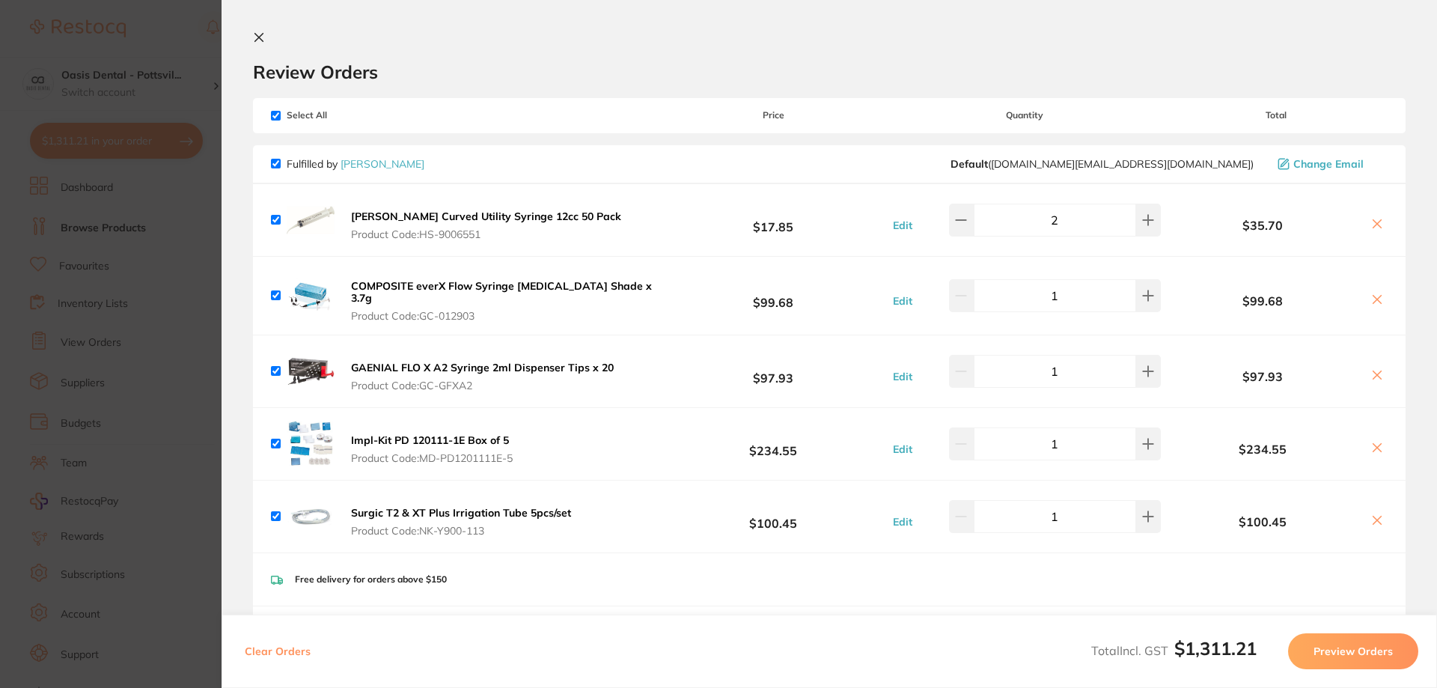
click at [275, 117] on input "checkbox" at bounding box center [276, 116] width 10 height 10
checkbox input "false"
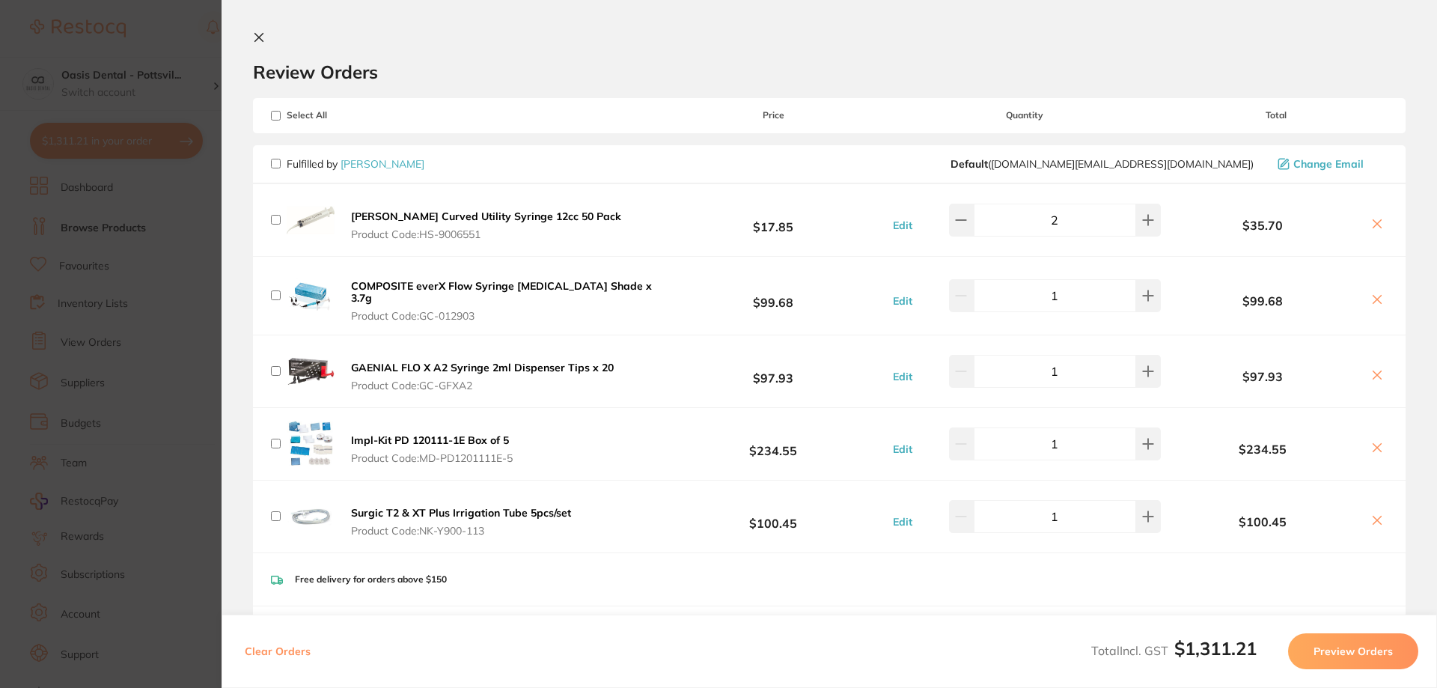
checkbox input "false"
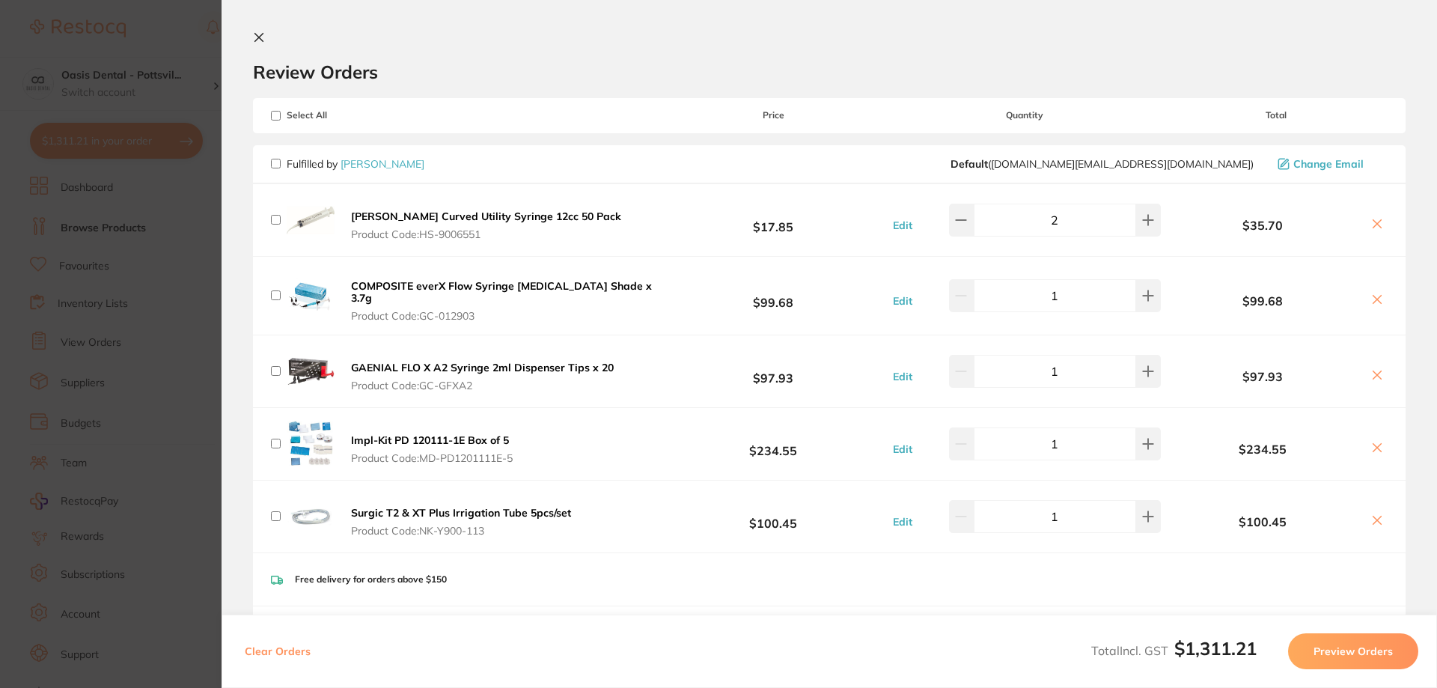
checkbox input "false"
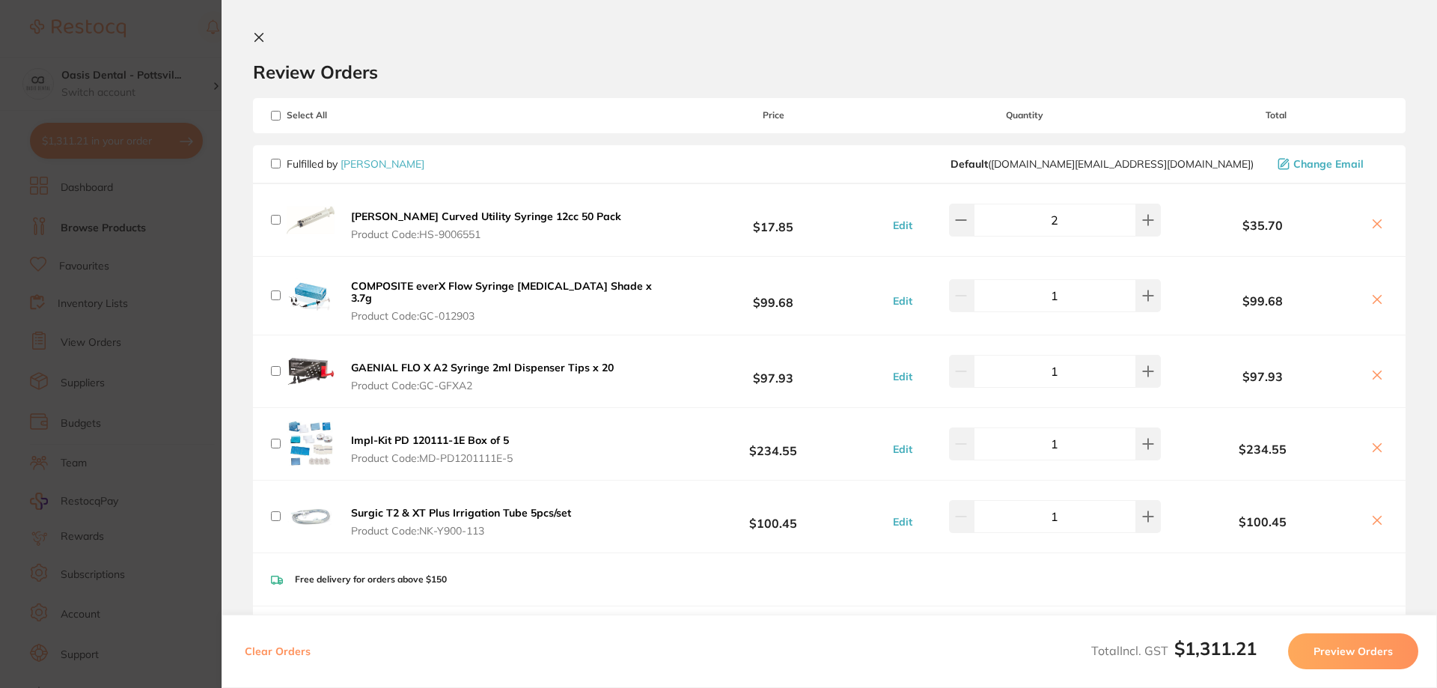
checkbox input "false"
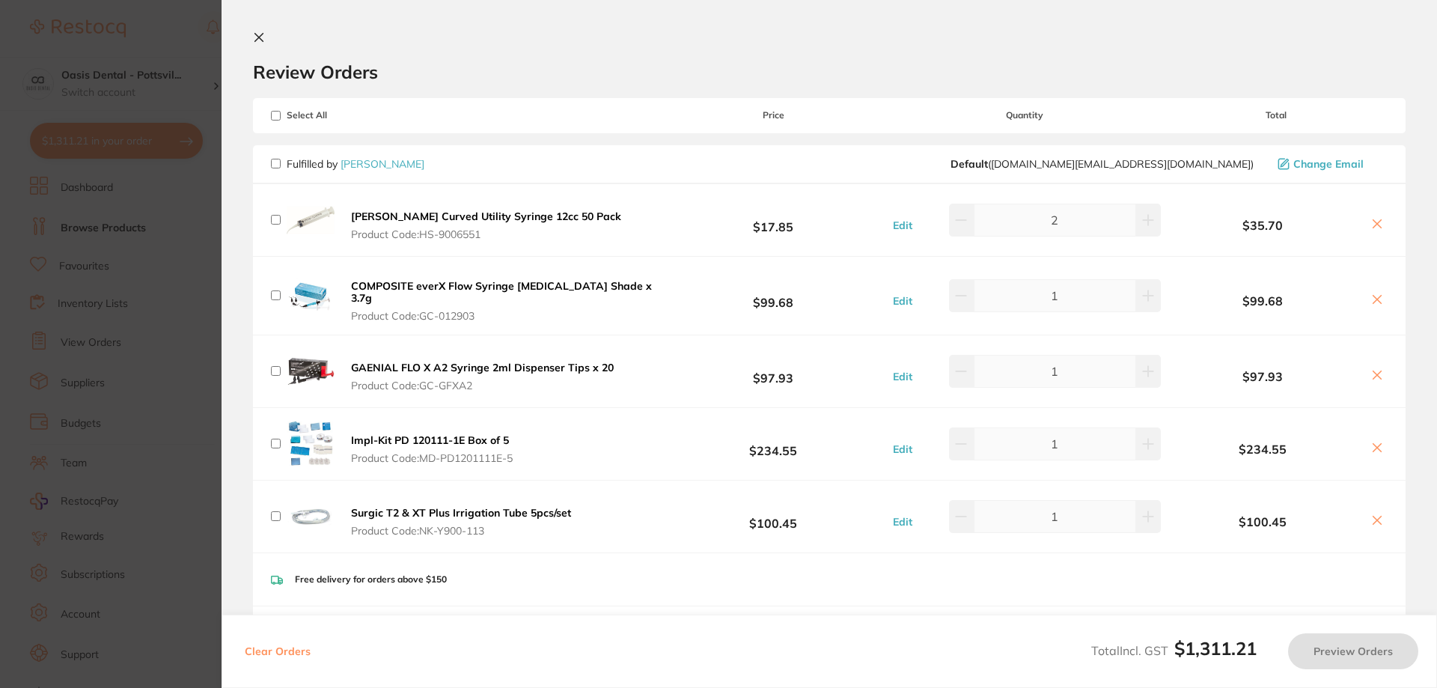
click at [273, 439] on input "checkbox" at bounding box center [276, 444] width 10 height 10
checkbox input "true"
click at [274, 511] on input "checkbox" at bounding box center [276, 516] width 10 height 10
checkbox input "true"
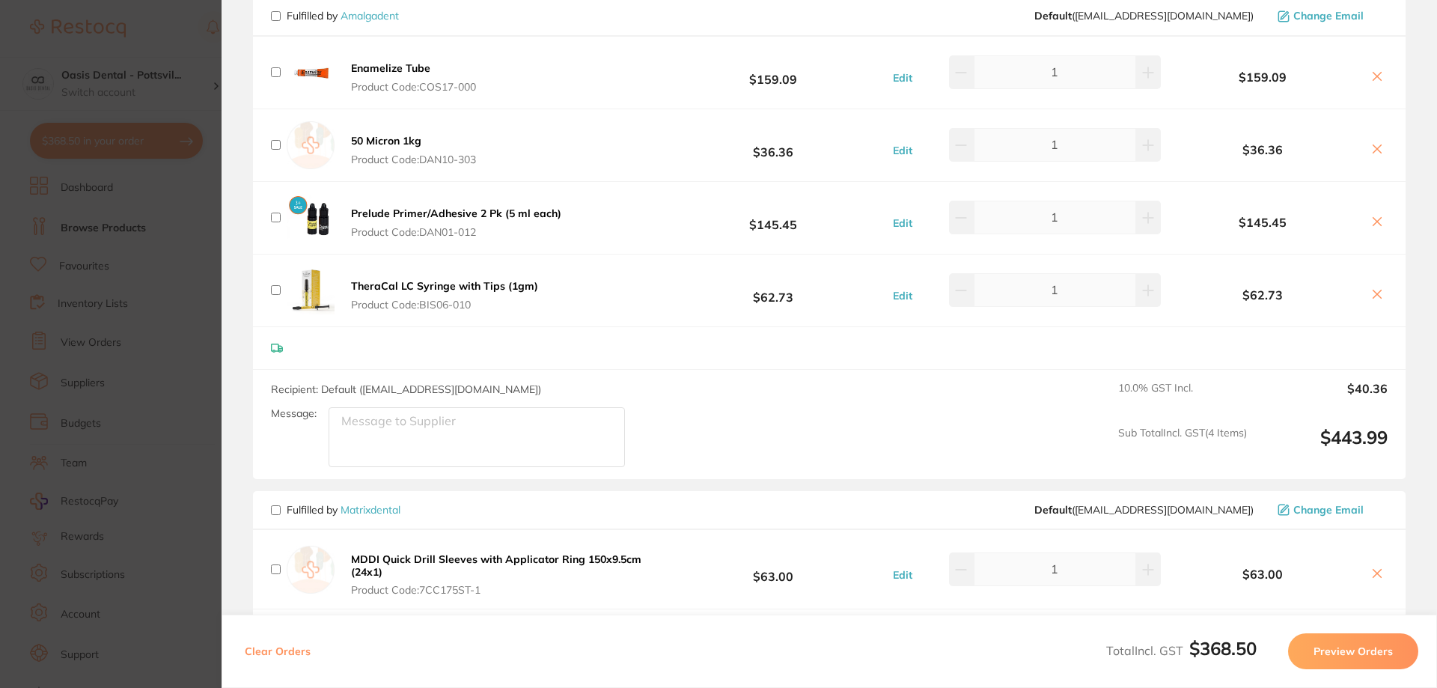
scroll to position [973, 0]
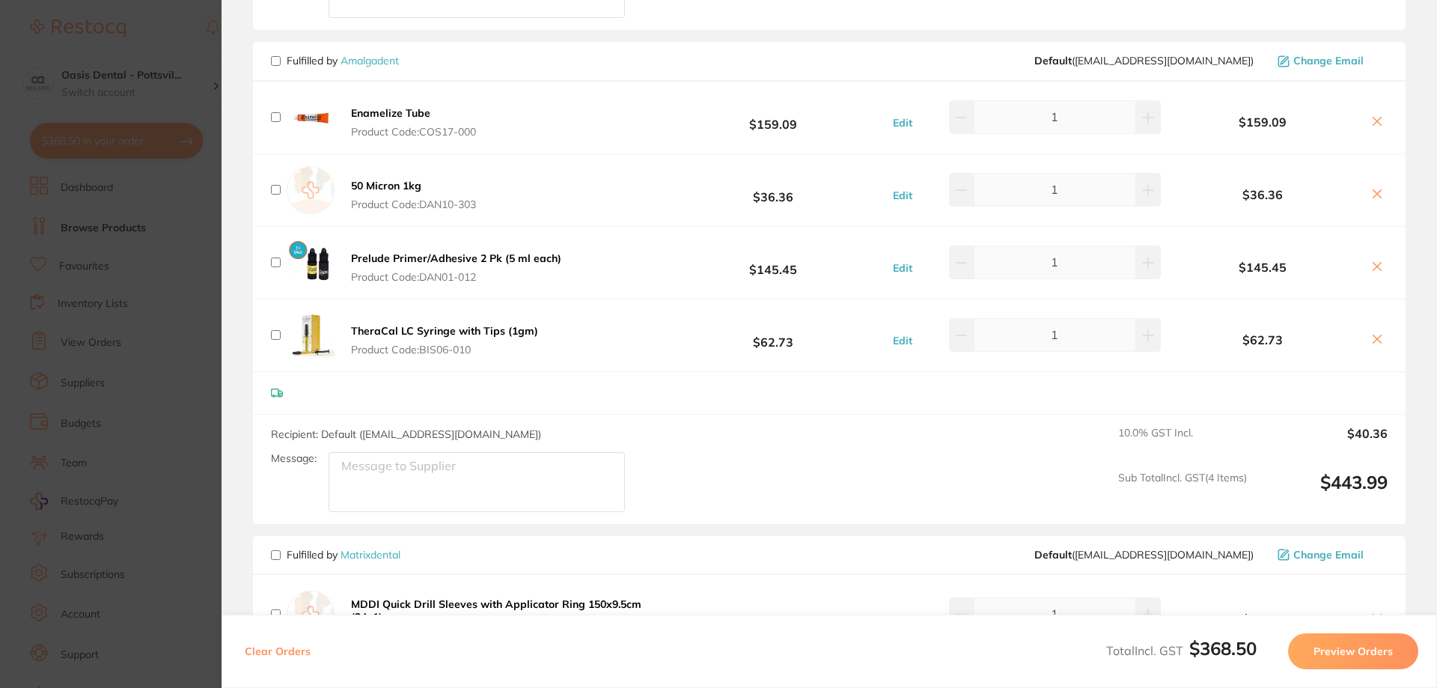
click at [273, 257] on input "checkbox" at bounding box center [276, 262] width 10 height 10
checkbox input "true"
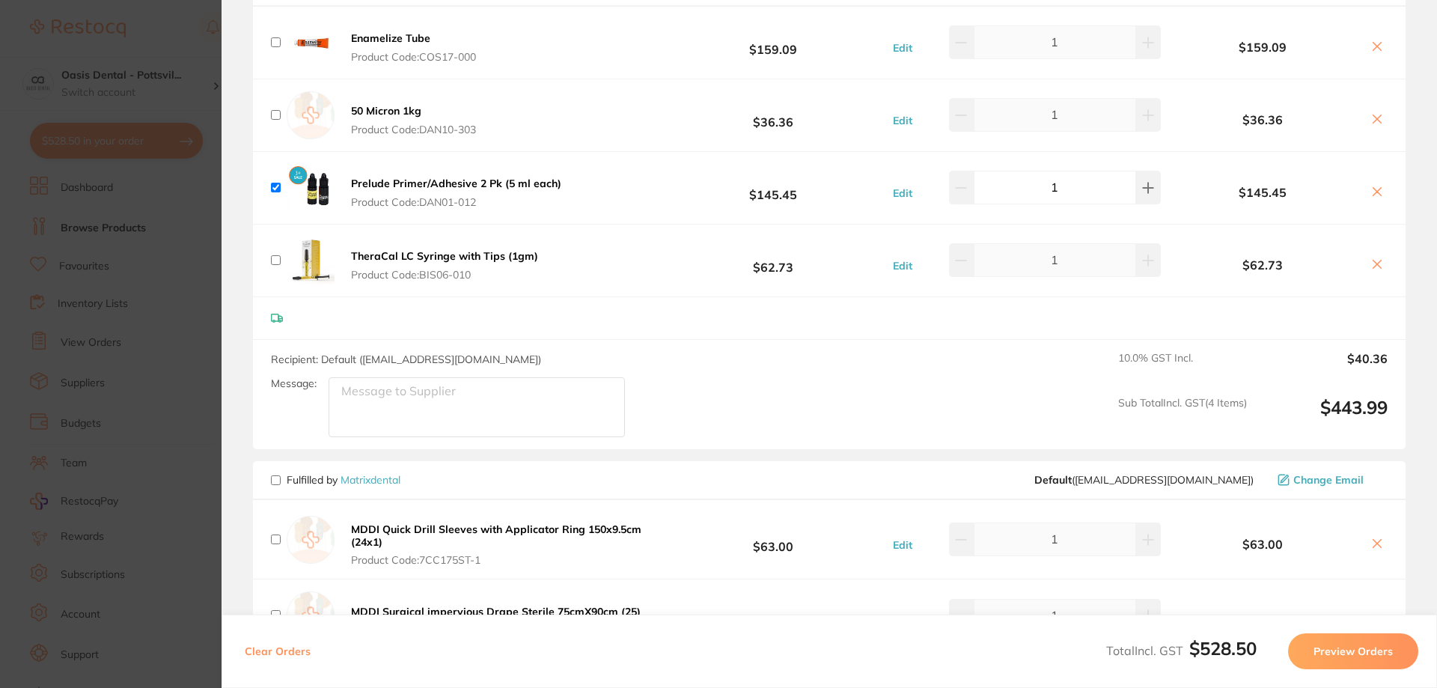
click at [1358, 658] on button "Preview Orders" at bounding box center [1353, 651] width 130 height 36
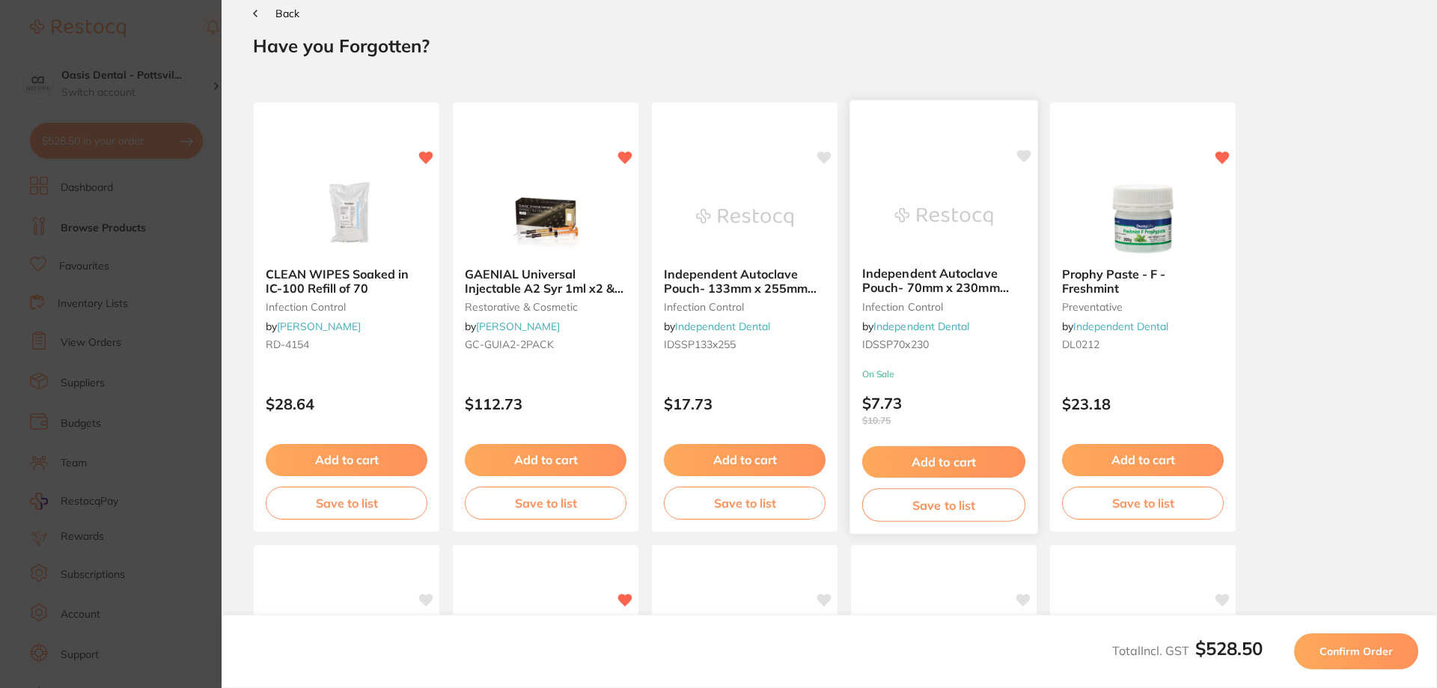
scroll to position [0, 0]
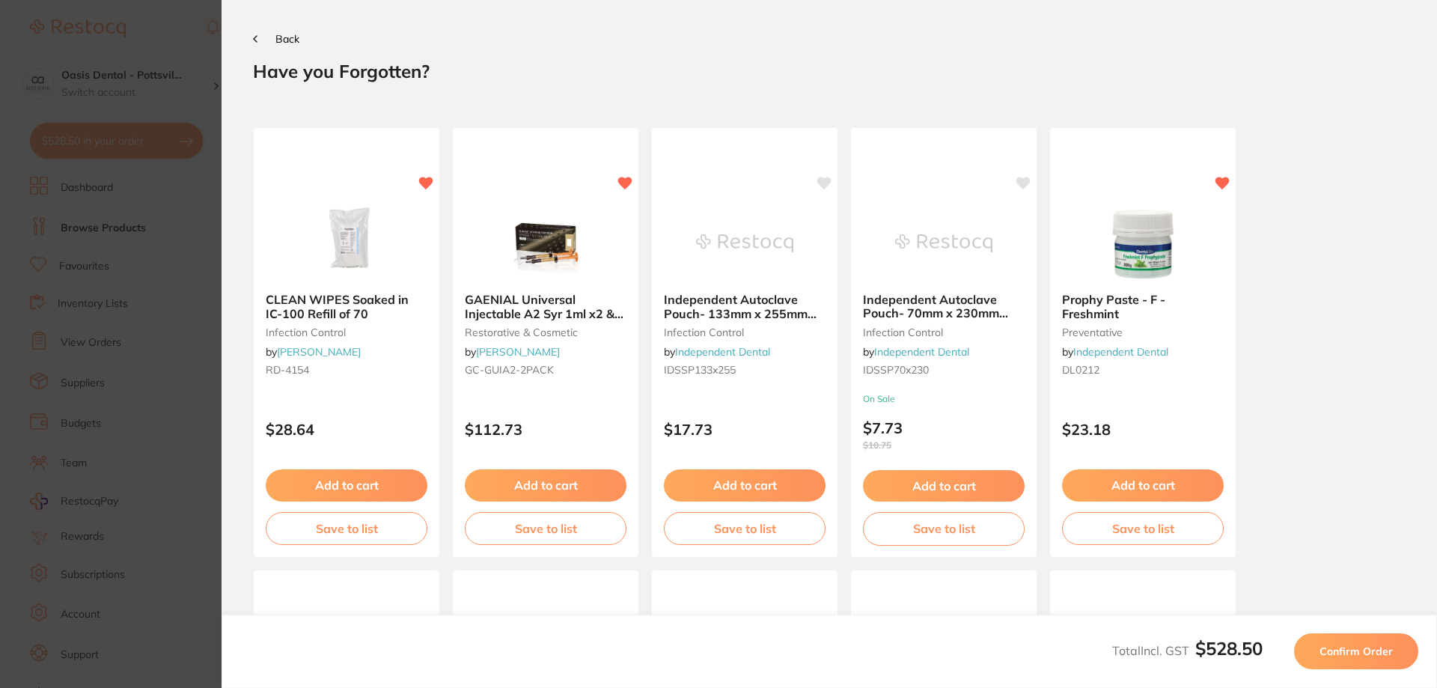
click at [1346, 642] on button "Confirm Order" at bounding box center [1356, 651] width 124 height 36
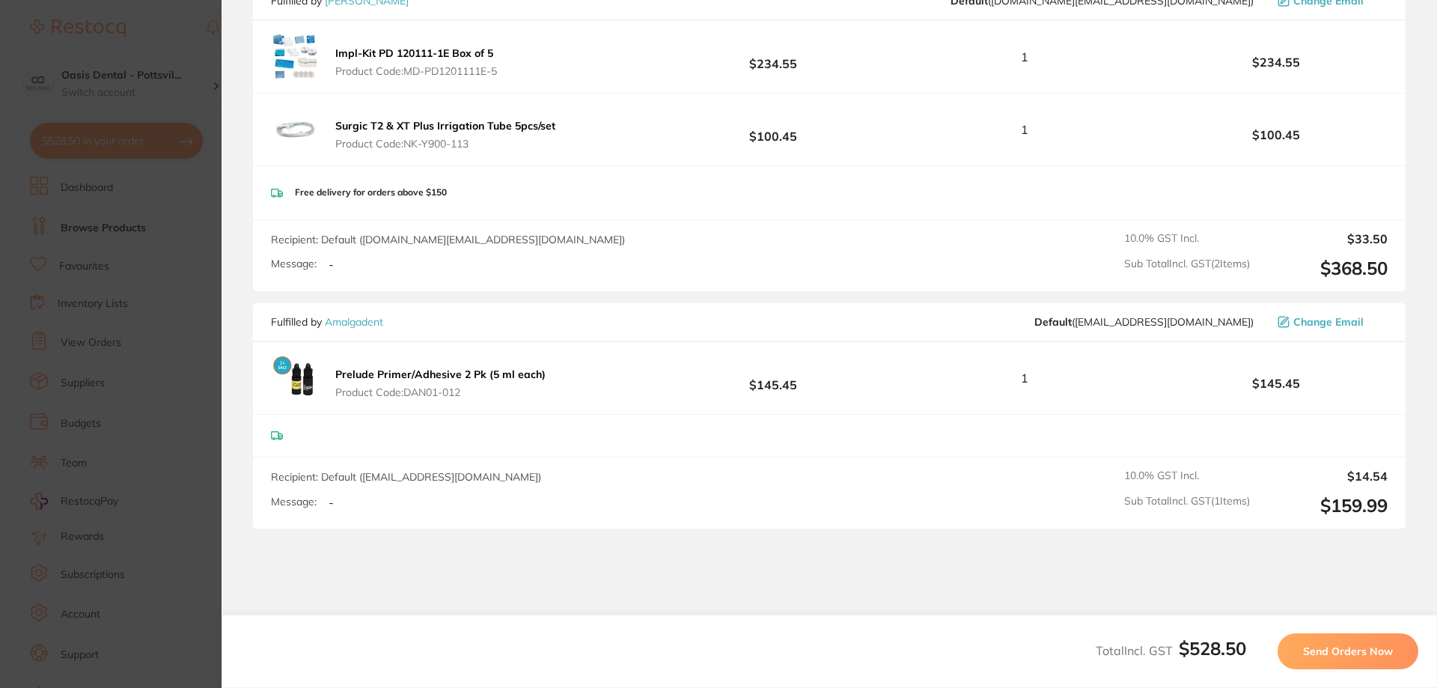
scroll to position [299, 0]
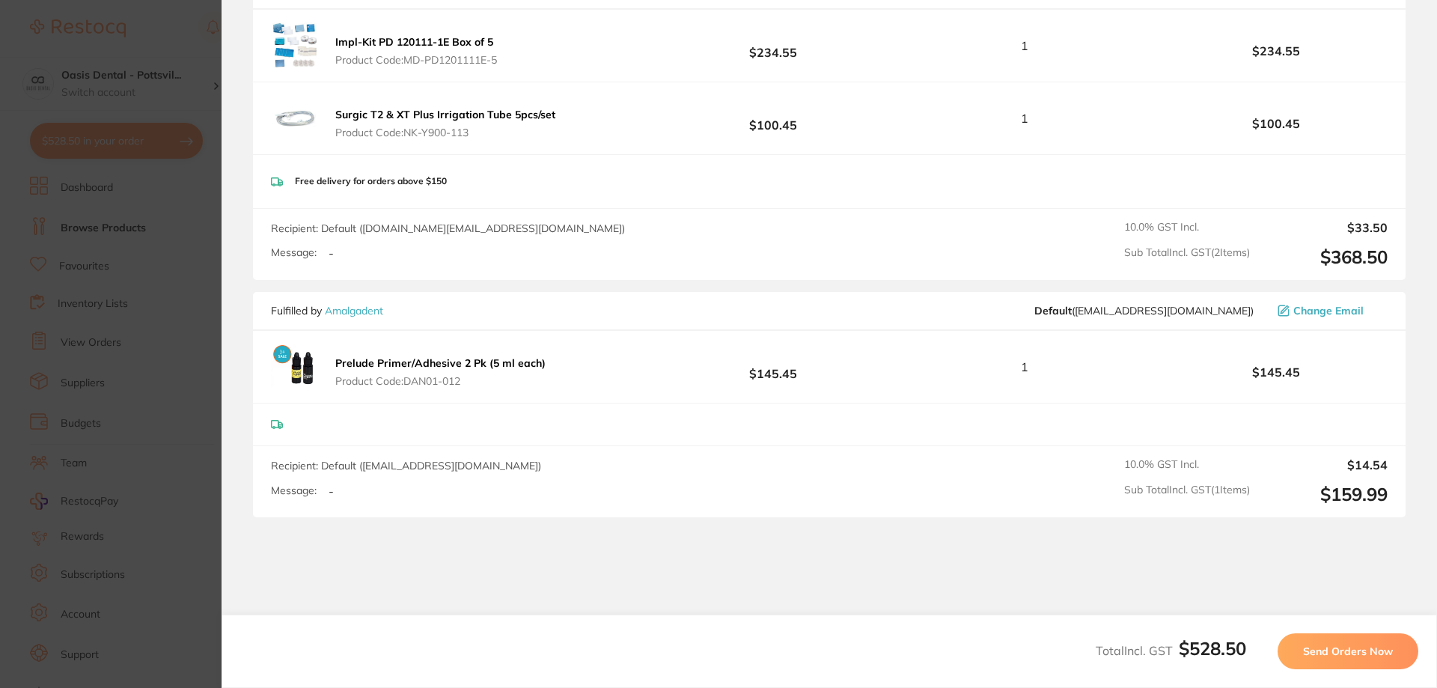
click at [1366, 649] on span "Send Orders Now" at bounding box center [1348, 650] width 90 height 13
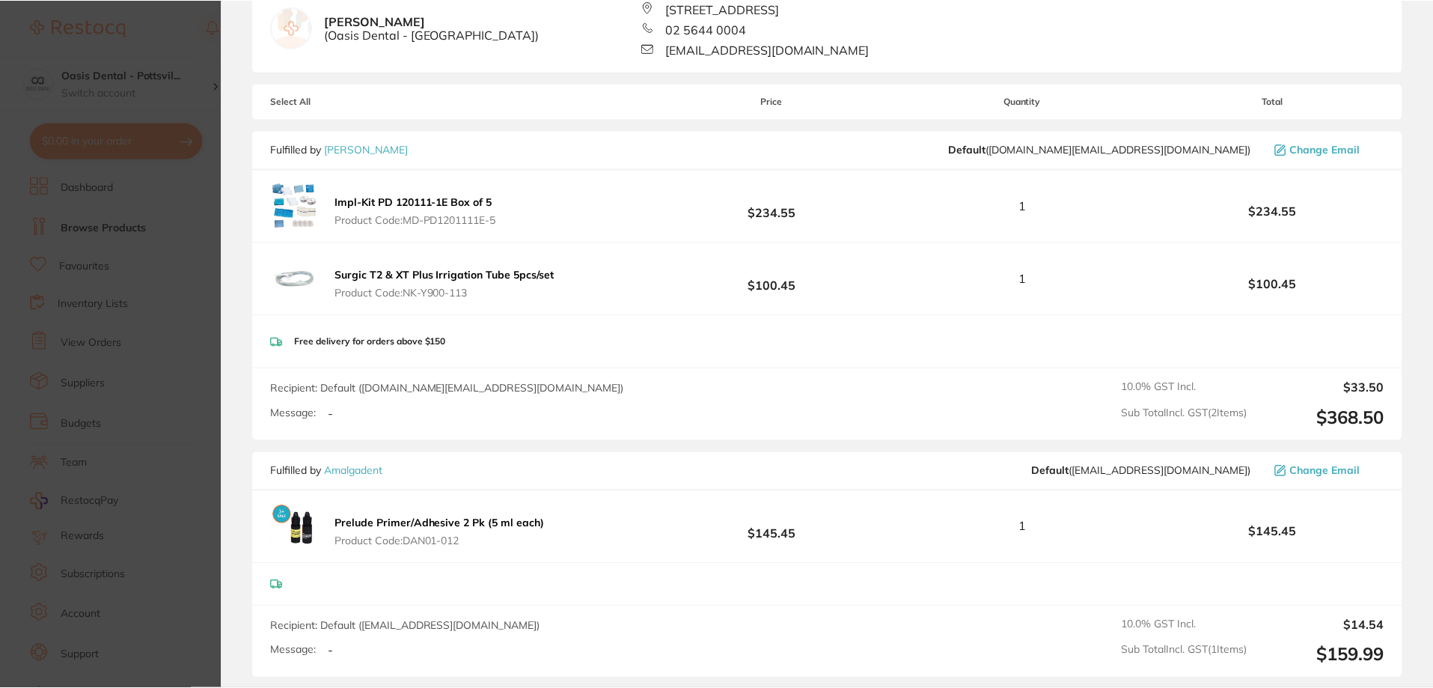
scroll to position [0, 0]
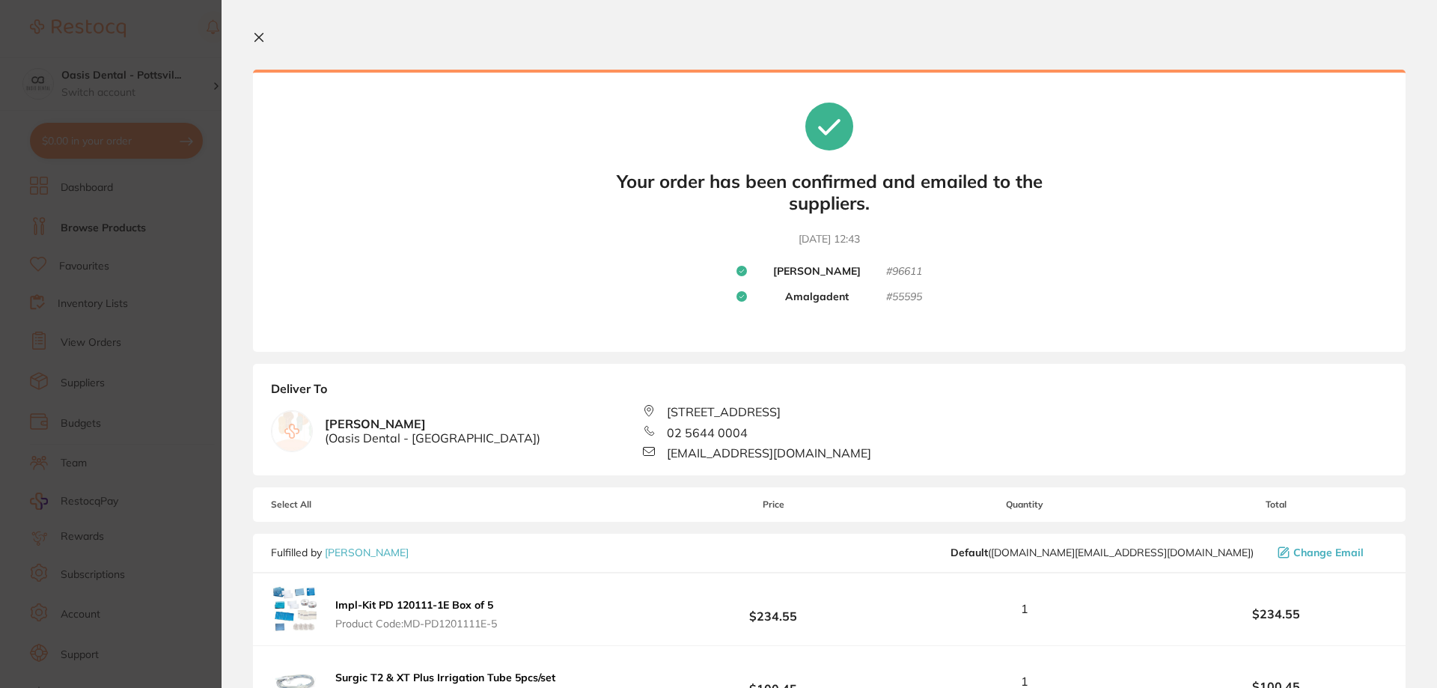
click at [261, 35] on icon at bounding box center [259, 38] width 8 height 8
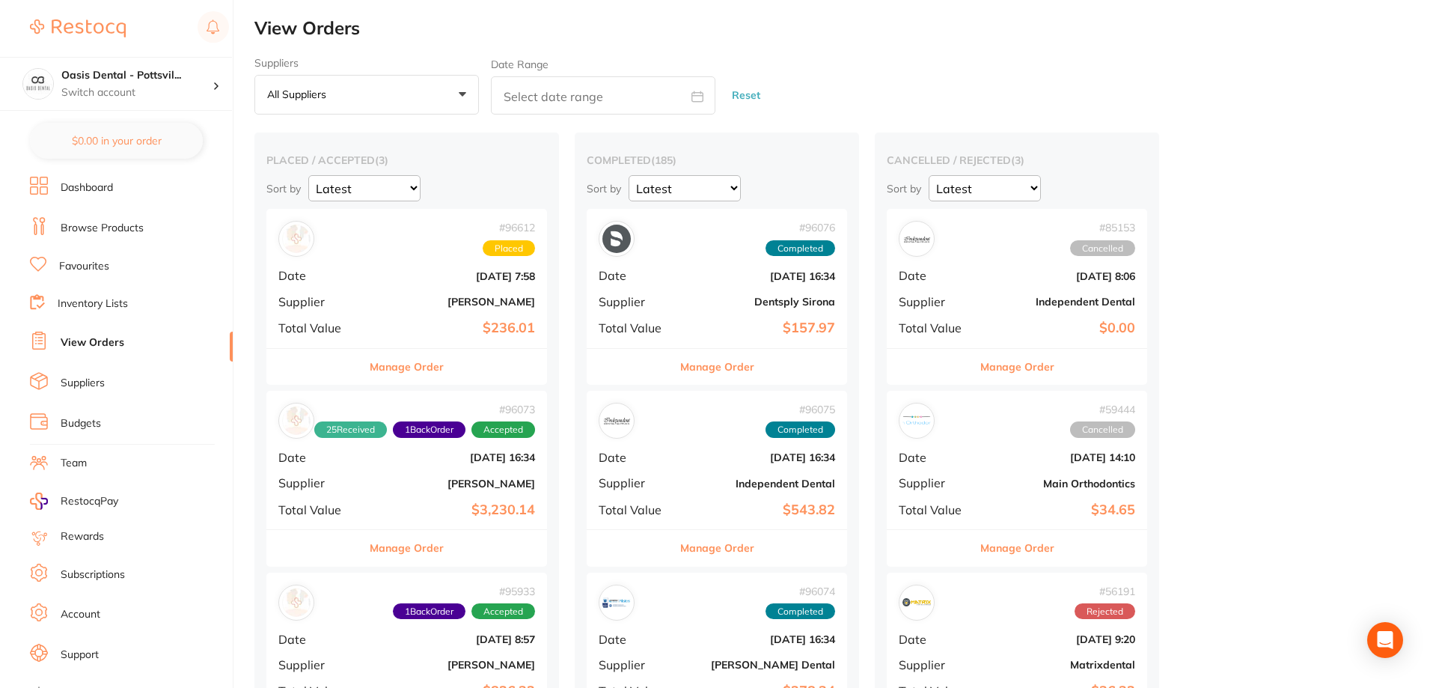
checkbox input "false"
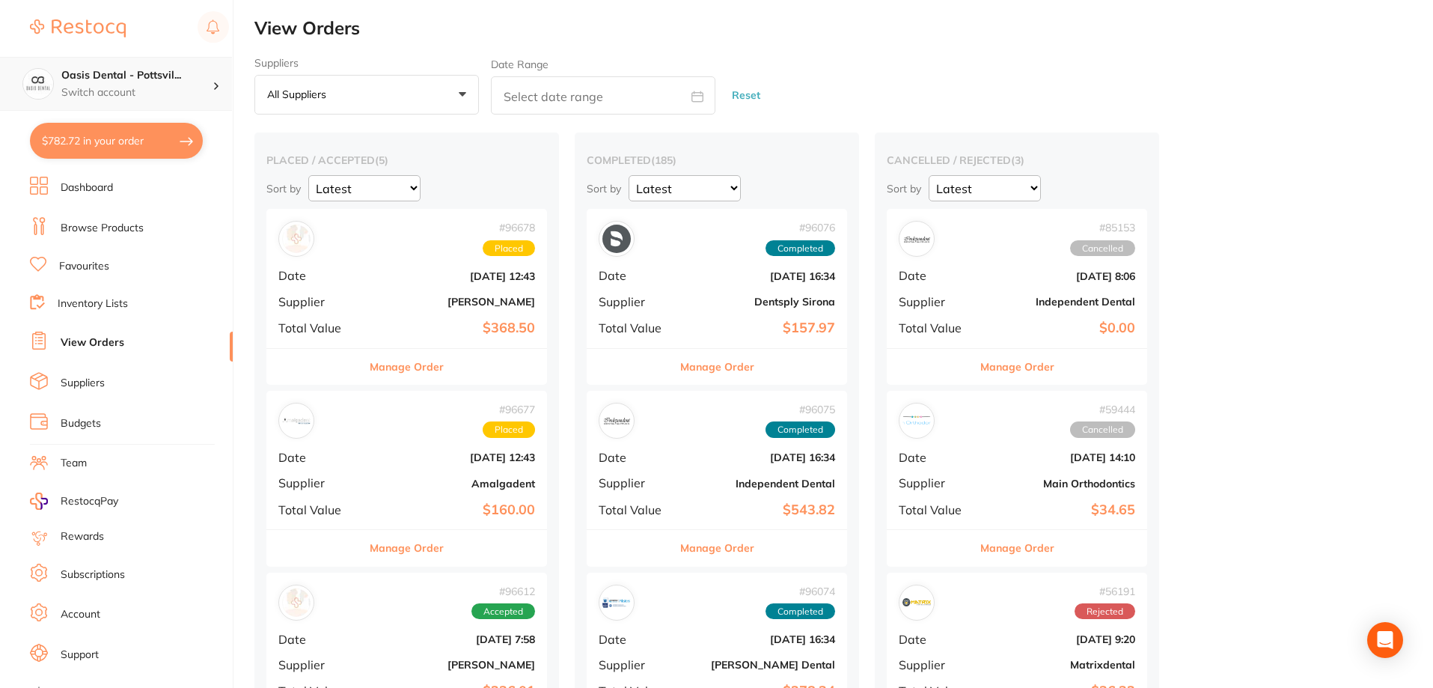
click at [139, 79] on h4 "Oasis Dental - Pottsvil..." at bounding box center [136, 75] width 151 height 15
click at [156, 141] on div "Oasis Dental - [GEOGRAPHIC_DATA]" at bounding box center [116, 129] width 210 height 52
